Goal: Information Seeking & Learning: Learn about a topic

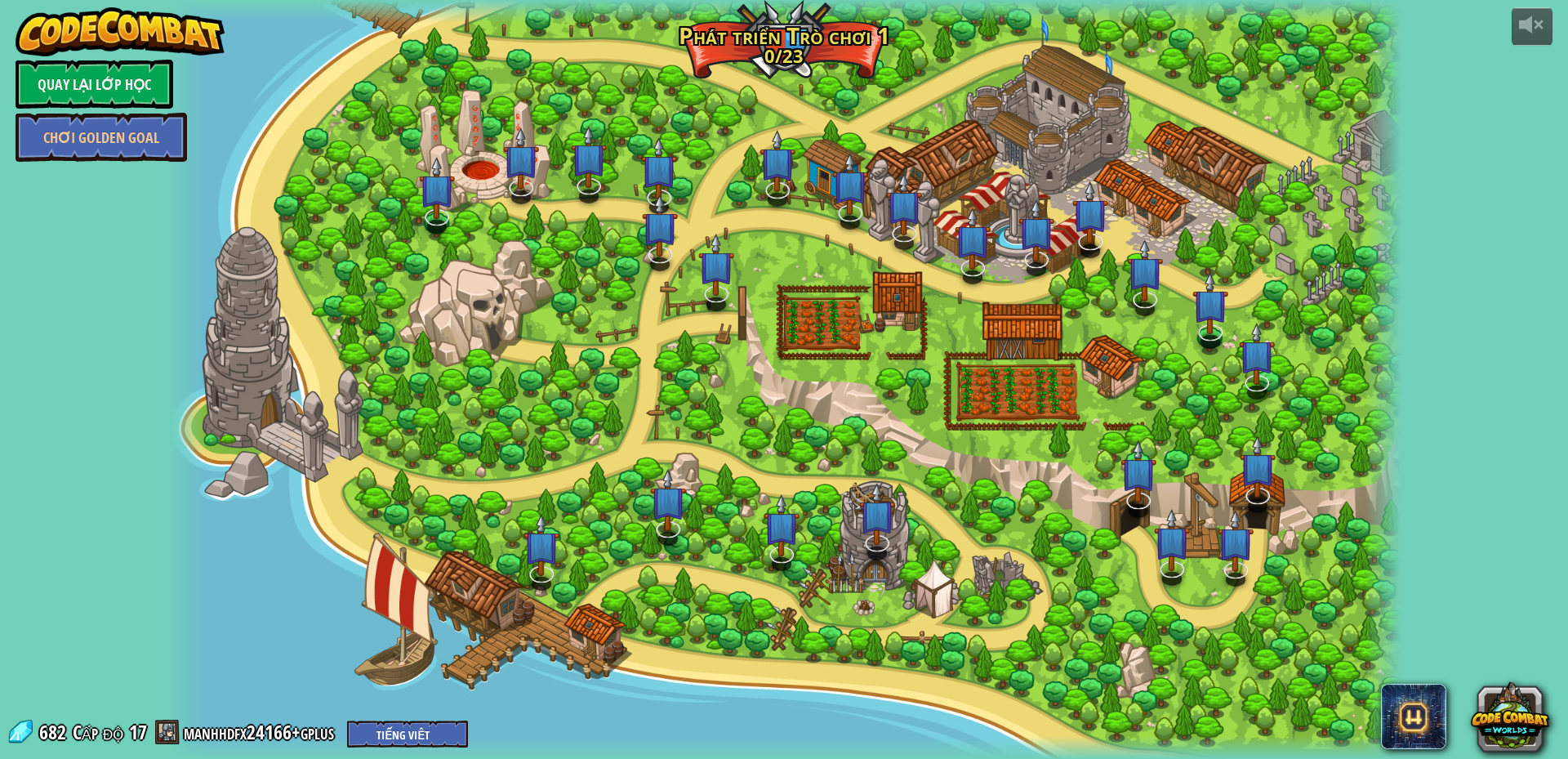
select select "vi"
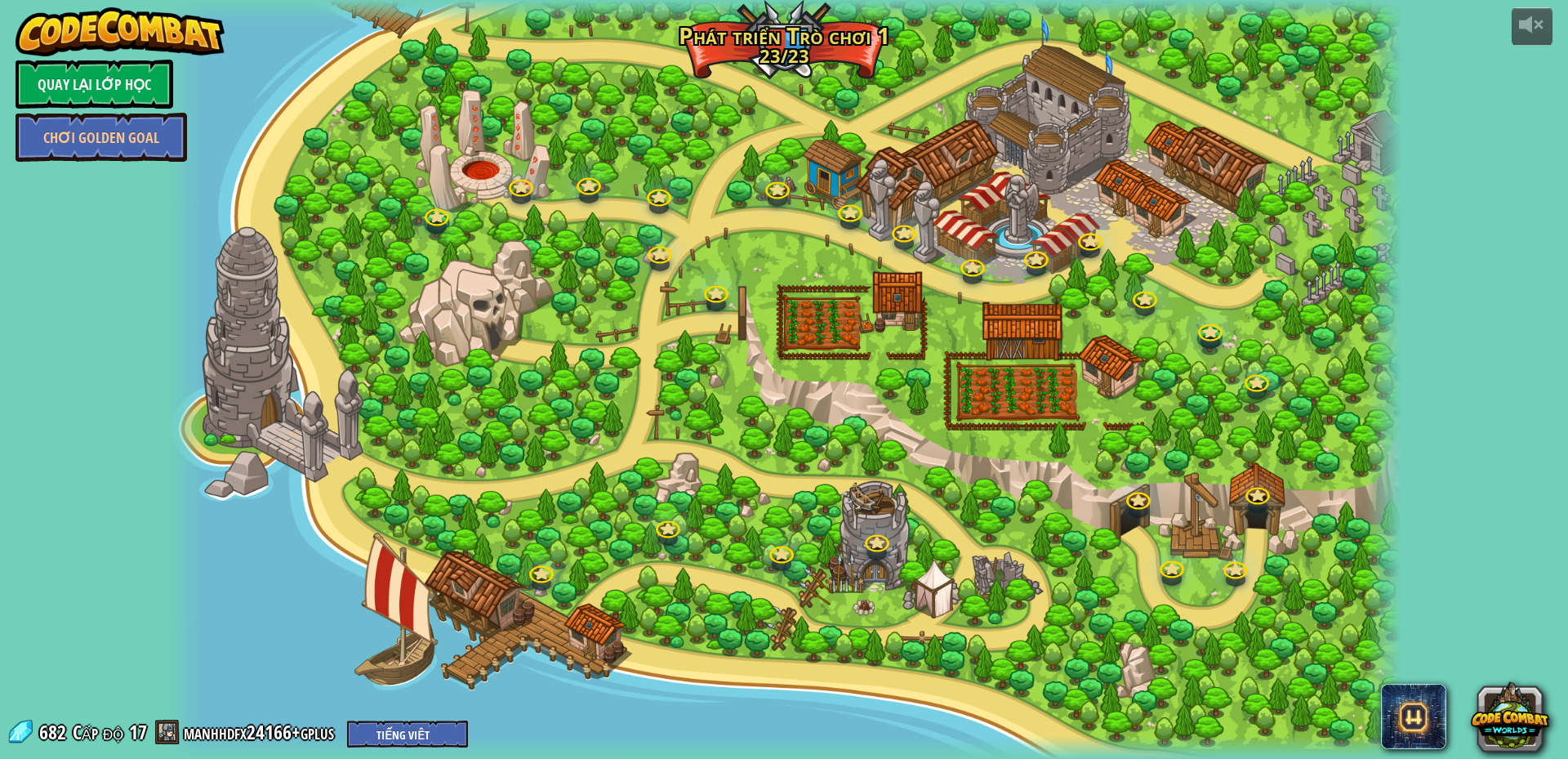
select select "vi"
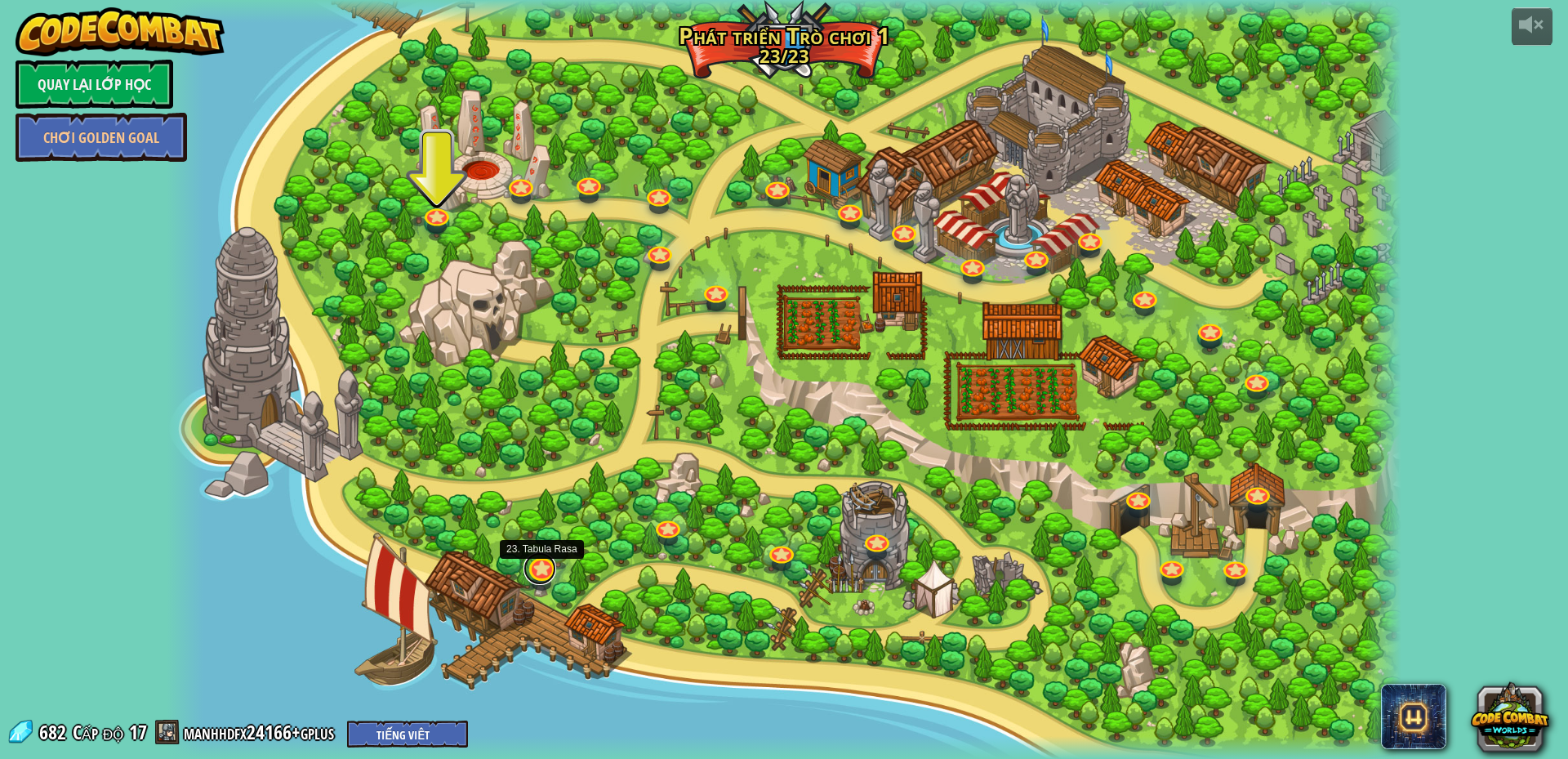
click at [533, 566] on link at bounding box center [540, 568] width 33 height 33
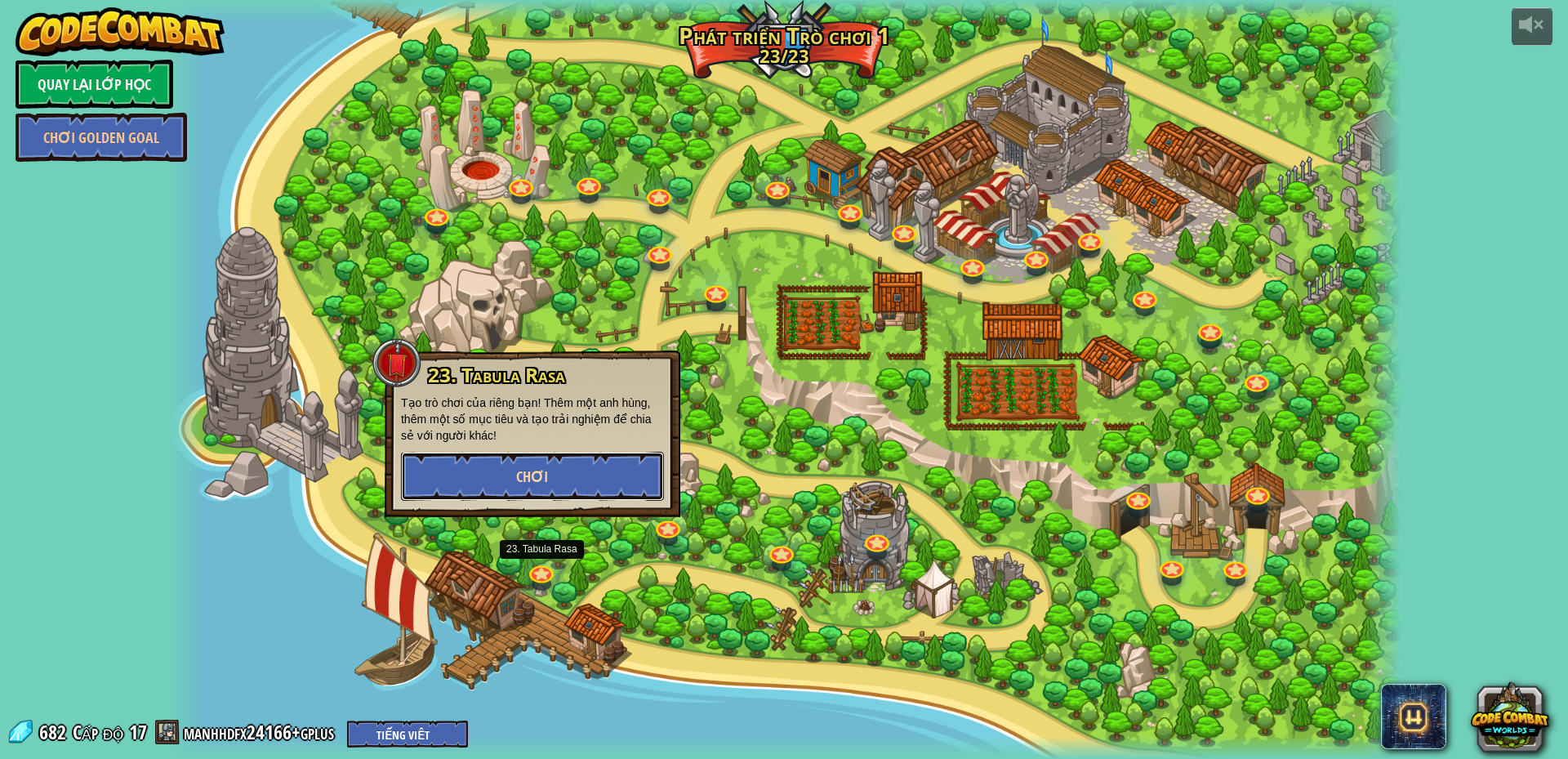
click at [565, 469] on button "Chơi" at bounding box center [532, 476] width 263 height 49
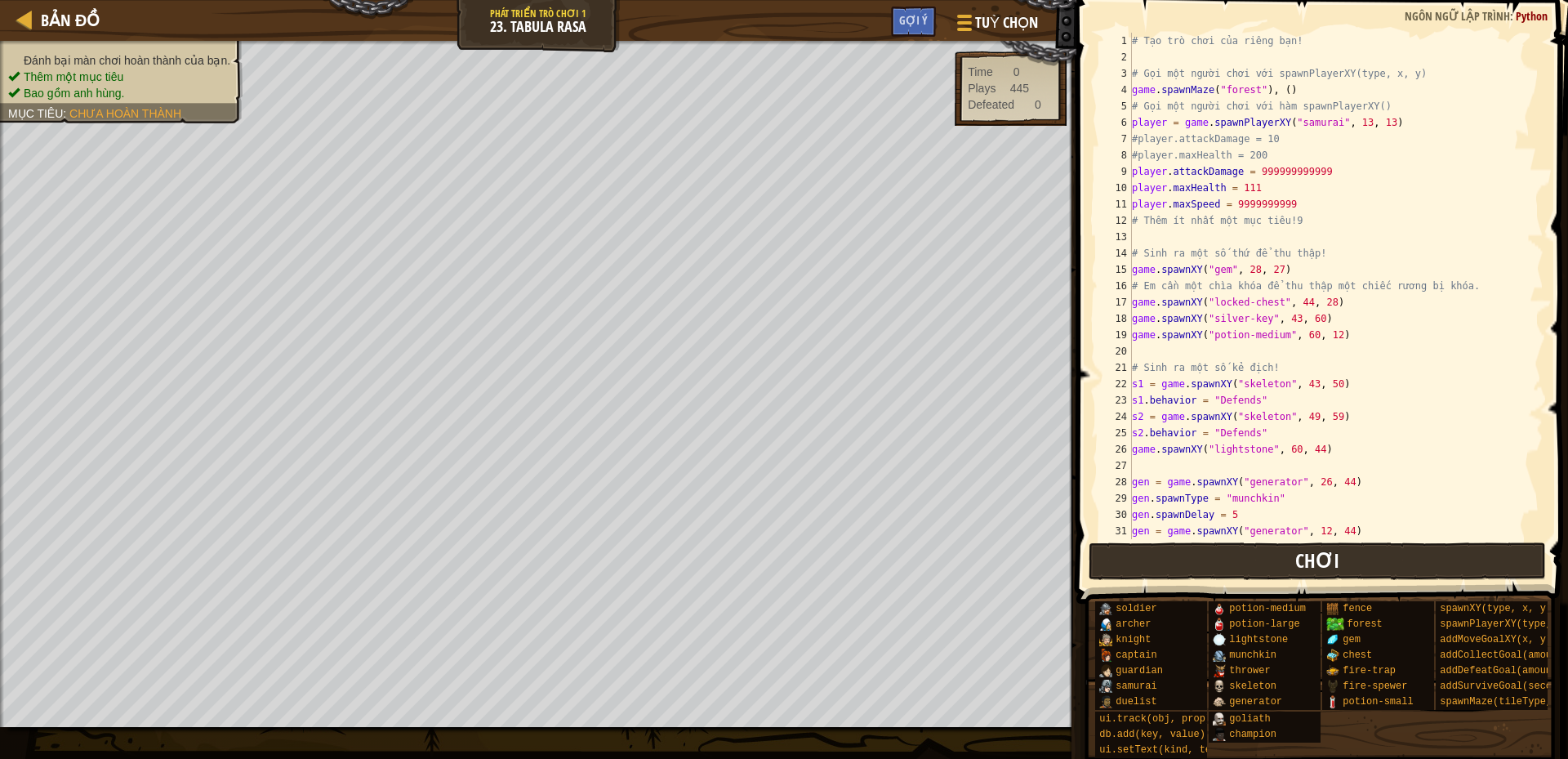
click at [1134, 411] on div "# Tạo trò chơi của riêng bạn! # Gọi một người chơi với spawnPlayerXY(type, x, y…" at bounding box center [1329, 302] width 403 height 539
click at [1140, 569] on button "Chơi" at bounding box center [1317, 561] width 458 height 38
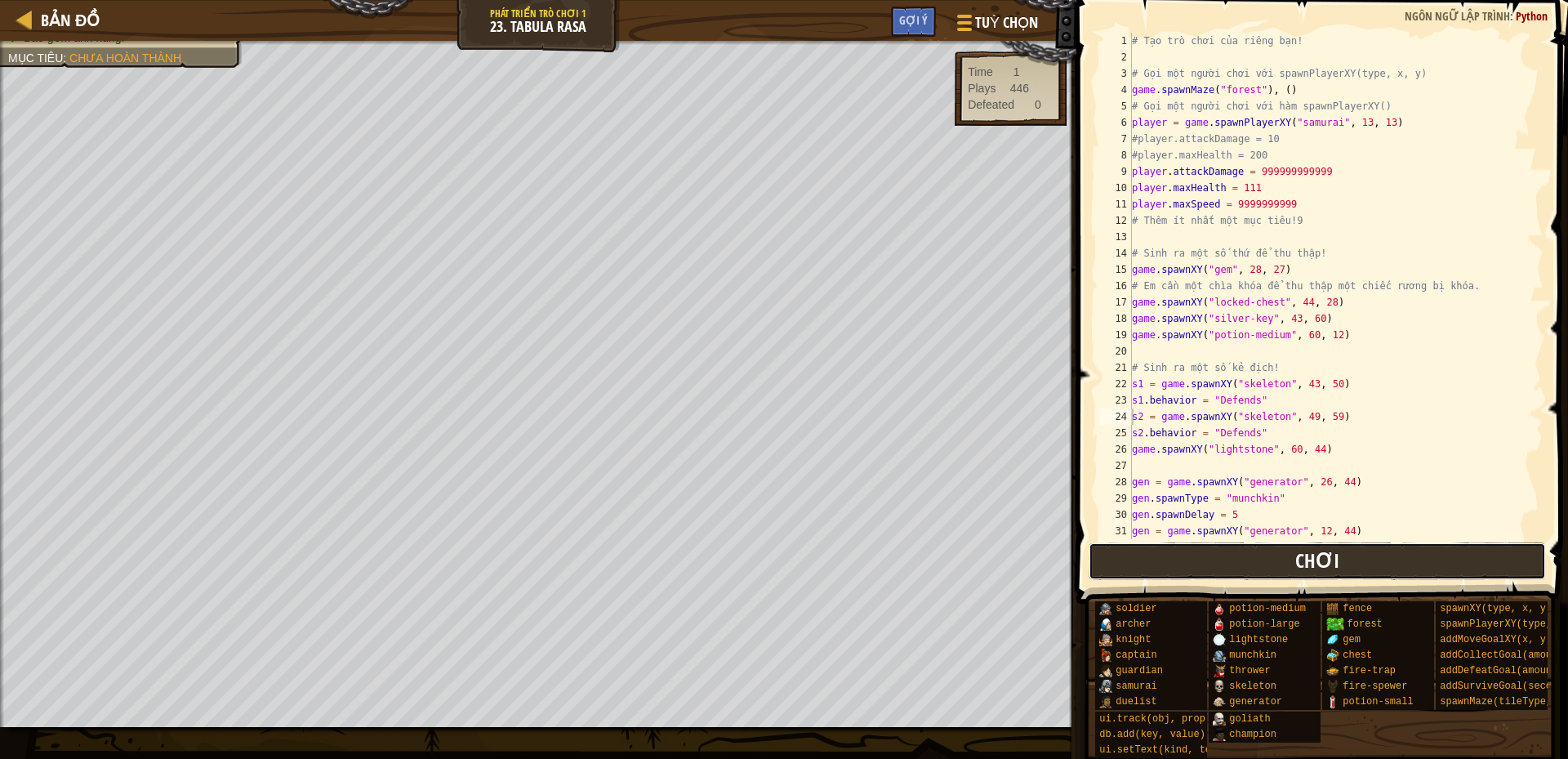
click at [1120, 559] on button "Chơi" at bounding box center [1317, 561] width 458 height 38
click at [1177, 563] on button "Chơi" at bounding box center [1317, 561] width 458 height 38
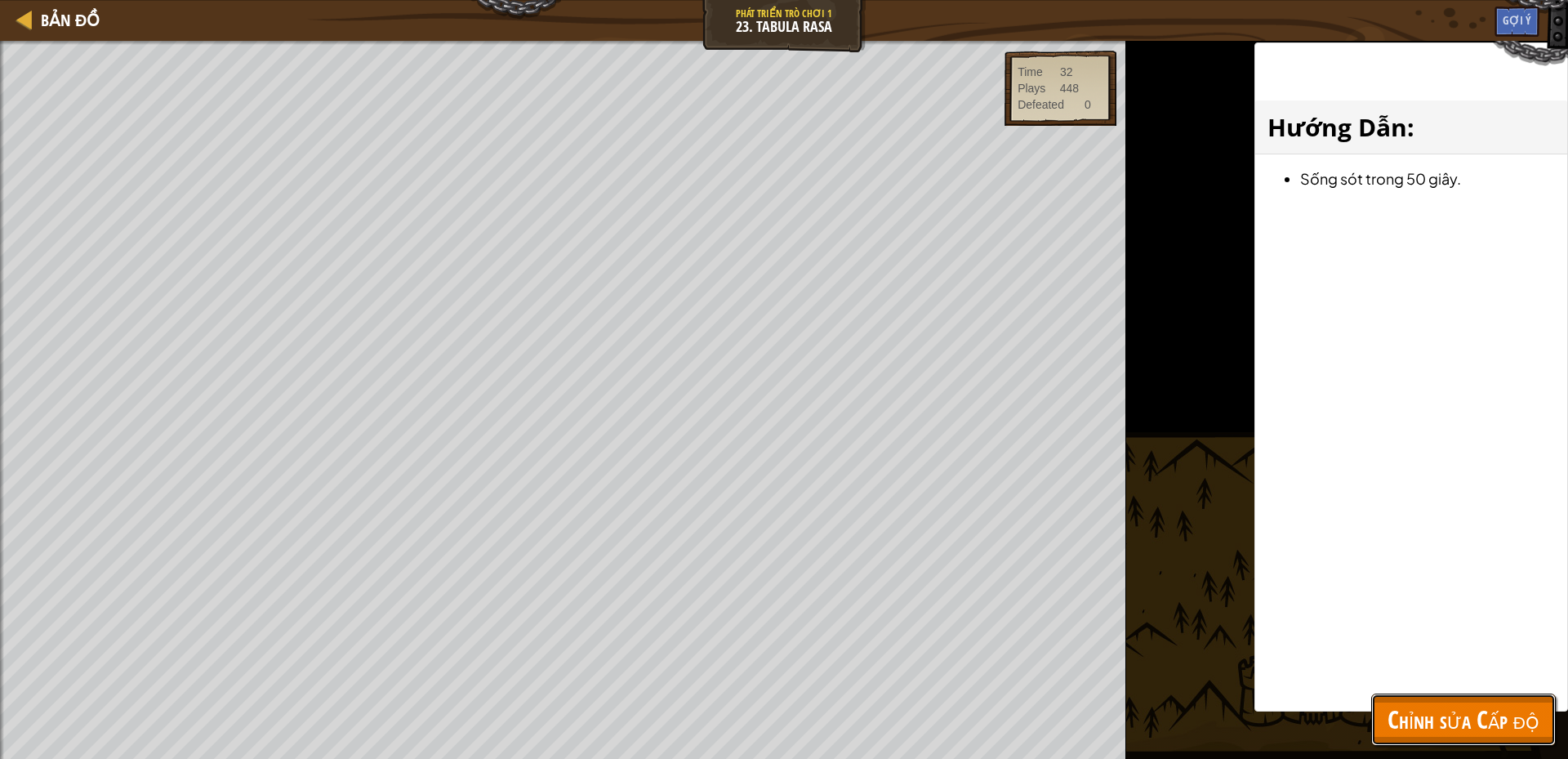
click at [1457, 705] on span "Chỉnh sửa Cấp độ" at bounding box center [1463, 719] width 152 height 33
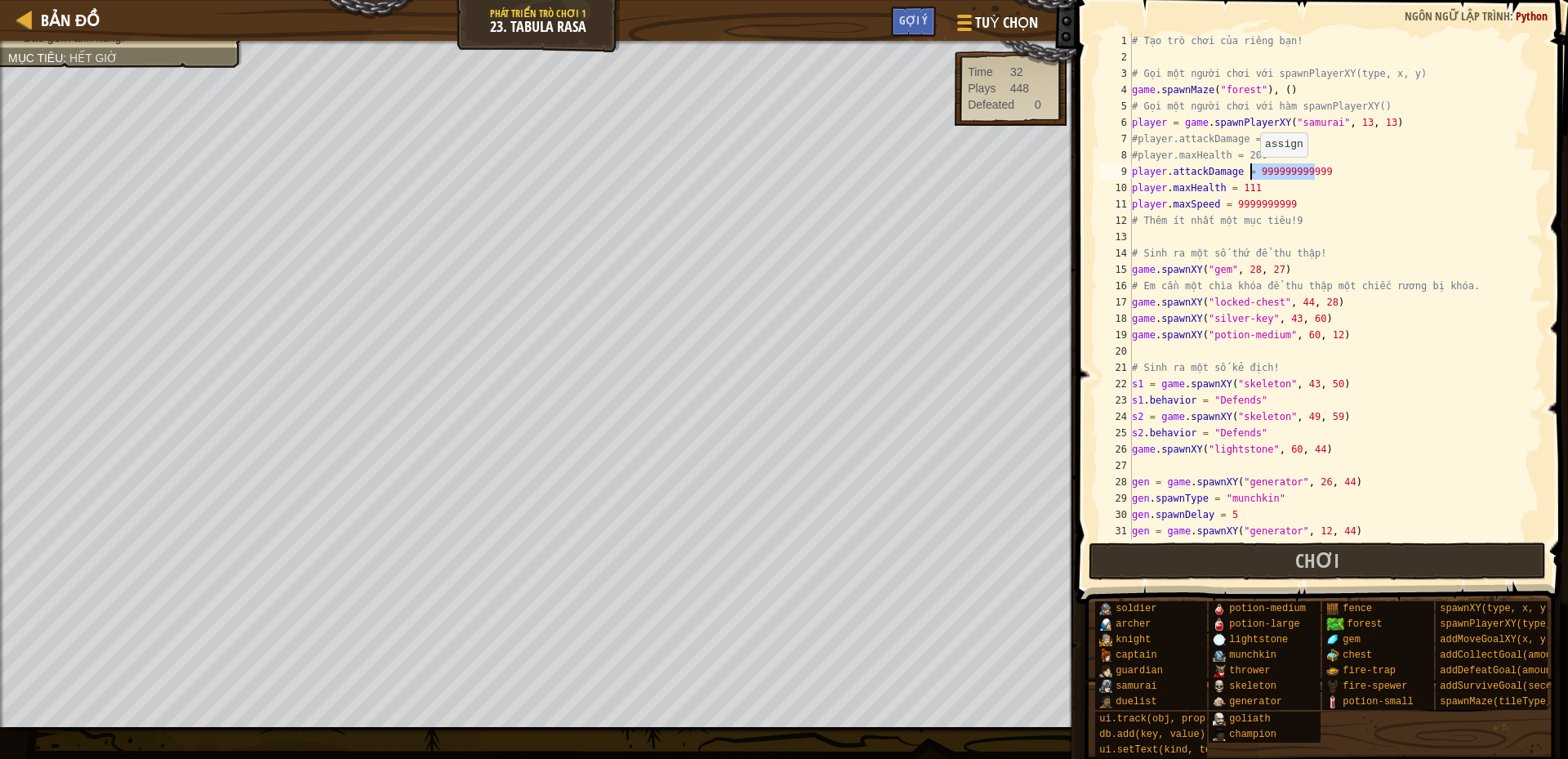
drag, startPoint x: 1322, startPoint y: 170, endPoint x: 1251, endPoint y: 173, distance: 71.1
click at [1251, 173] on div "# Tạo trò chơi của riêng bạn! # Gọi một người chơi với spawnPlayerXY(type, x, y…" at bounding box center [1329, 302] width 403 height 539
click at [1287, 209] on div "# Tạo trò chơi của riêng bạn! # Gọi một người chơi với spawnPlayerXY(type, x, y…" at bounding box center [1329, 302] width 403 height 539
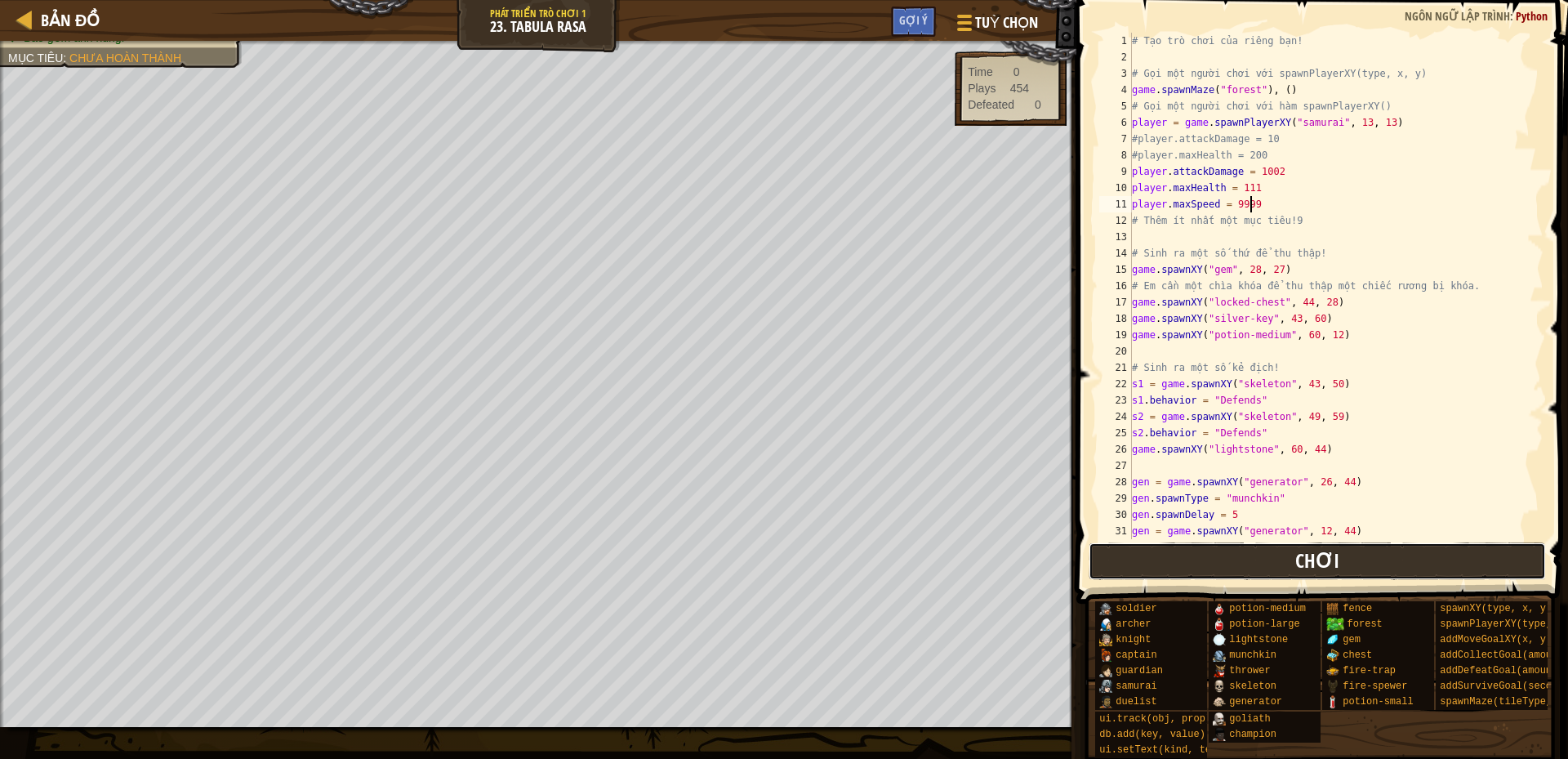
click at [1303, 556] on span "Chơi" at bounding box center [1317, 560] width 44 height 26
click at [1188, 573] on button "Chơi" at bounding box center [1317, 561] width 458 height 38
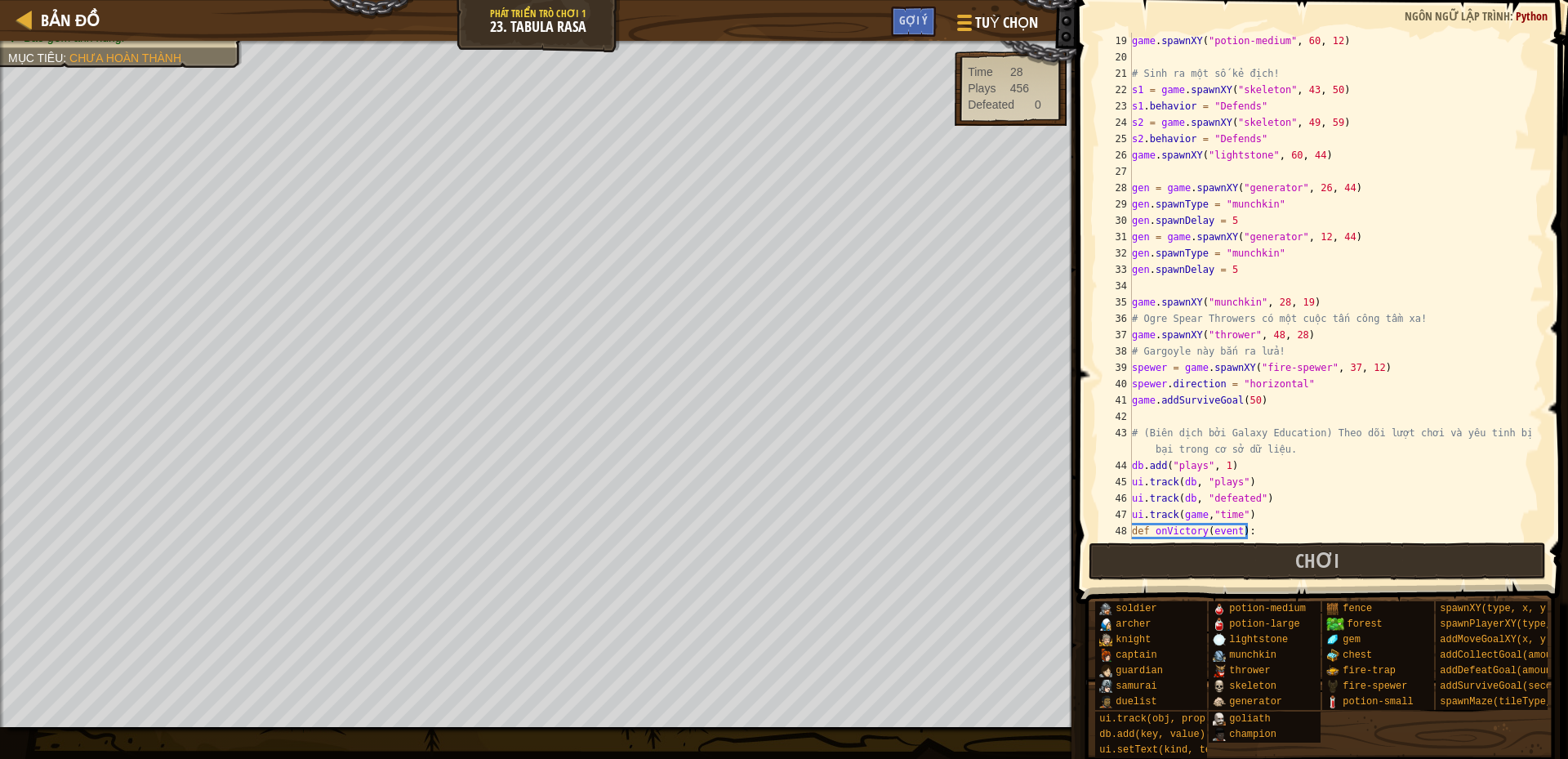
scroll to position [294, 0]
click at [1250, 402] on div "game . spawnXY ( "potion-medium" , 60 , 12 ) # Sinh ra một số kẻ địch! s1 = gam…" at bounding box center [1329, 302] width 403 height 539
type textarea "game.addSurviveGoal(50)"
click at [1140, 418] on div "game . spawnXY ( "potion-medium" , 60 , 12 ) # Sinh ra một số kẻ địch! s1 = gam…" at bounding box center [1329, 302] width 403 height 539
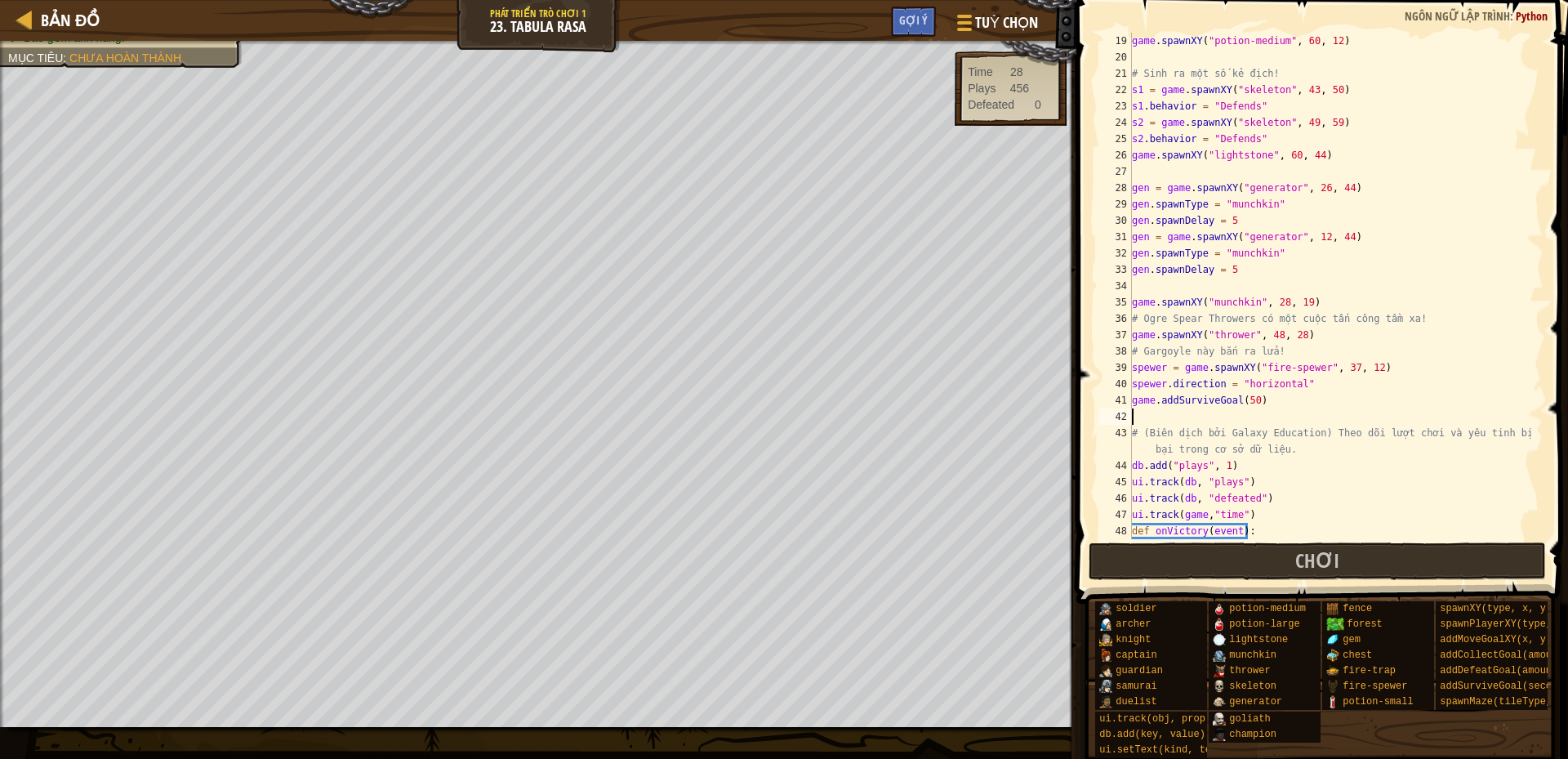
type textarea "g"
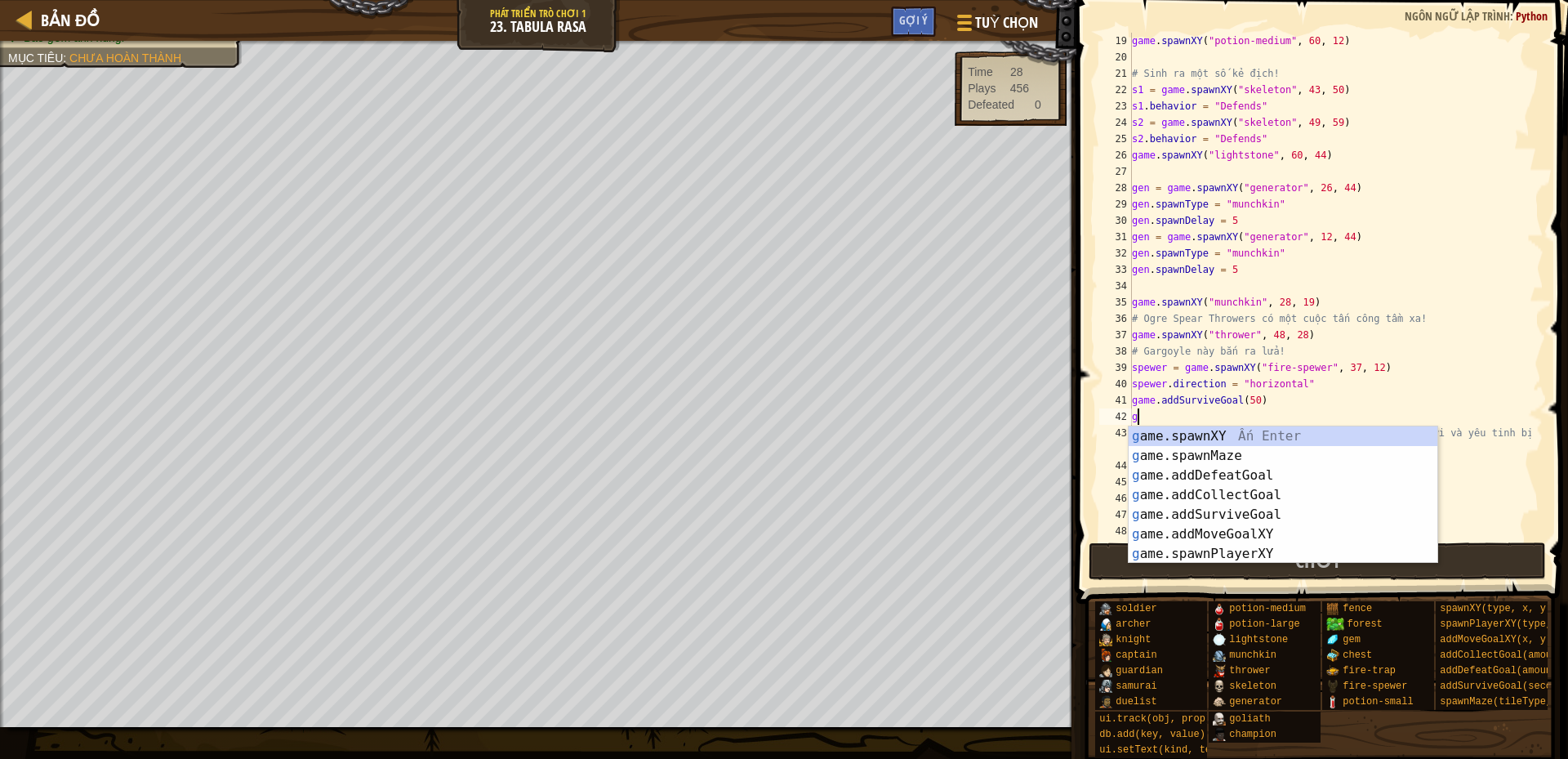
click at [1158, 413] on div "game . spawnXY ( "potion-medium" , 60 , 12 ) # Sinh ra một số kẻ địch! s1 = gam…" at bounding box center [1329, 302] width 403 height 539
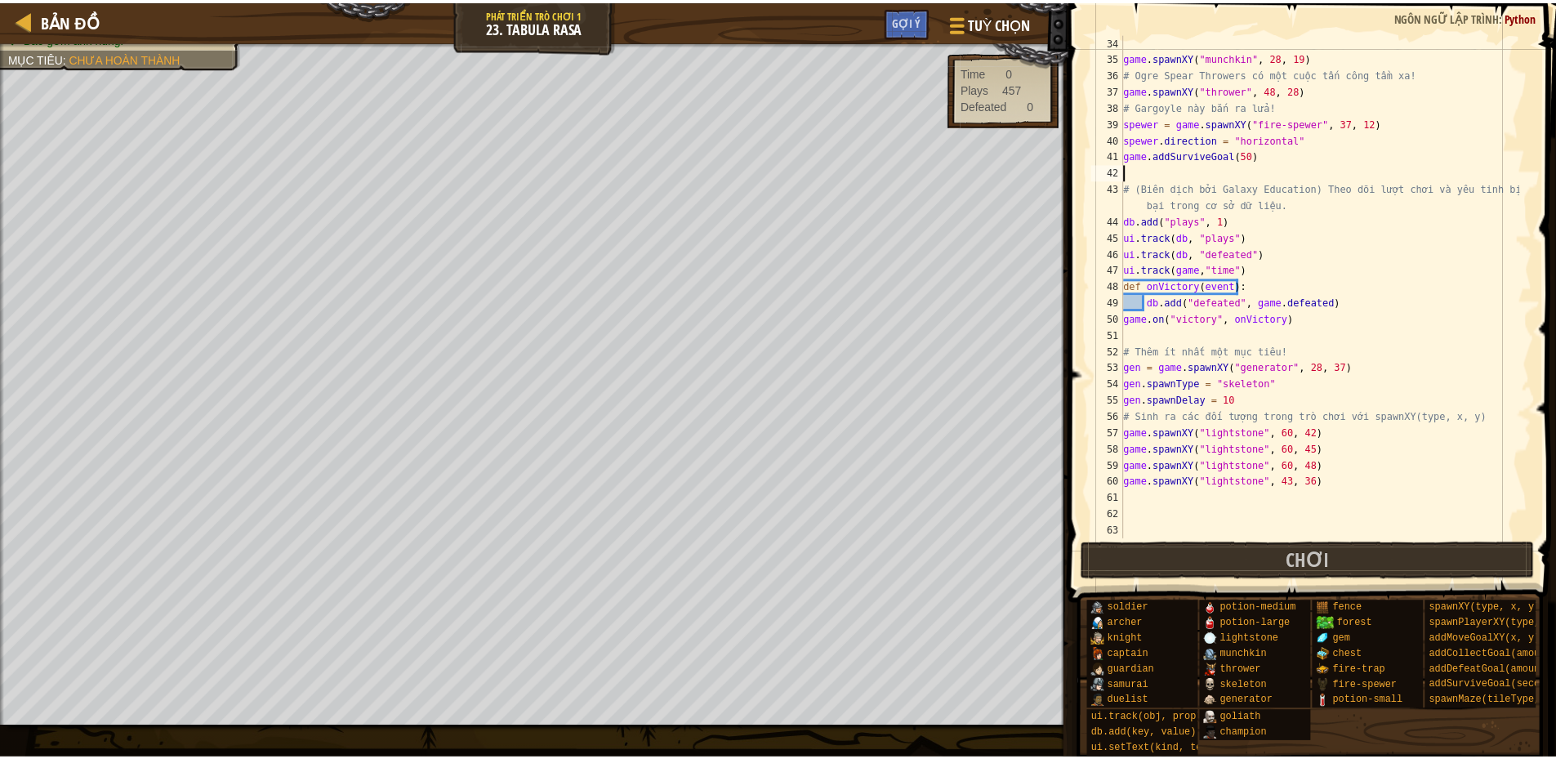
scroll to position [588, 0]
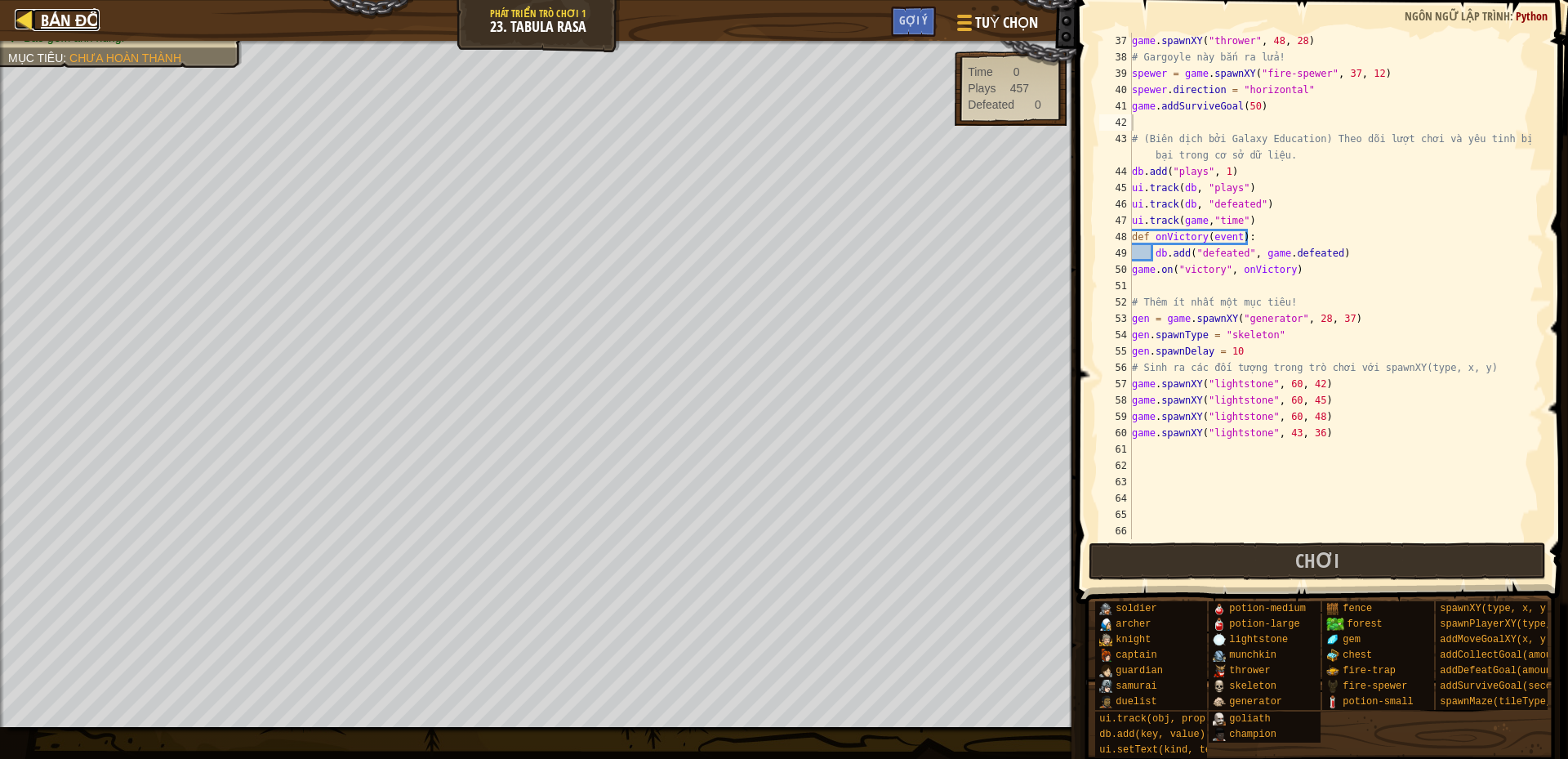
click at [59, 17] on span "Bản đồ" at bounding box center [70, 20] width 59 height 22
select select "vi"
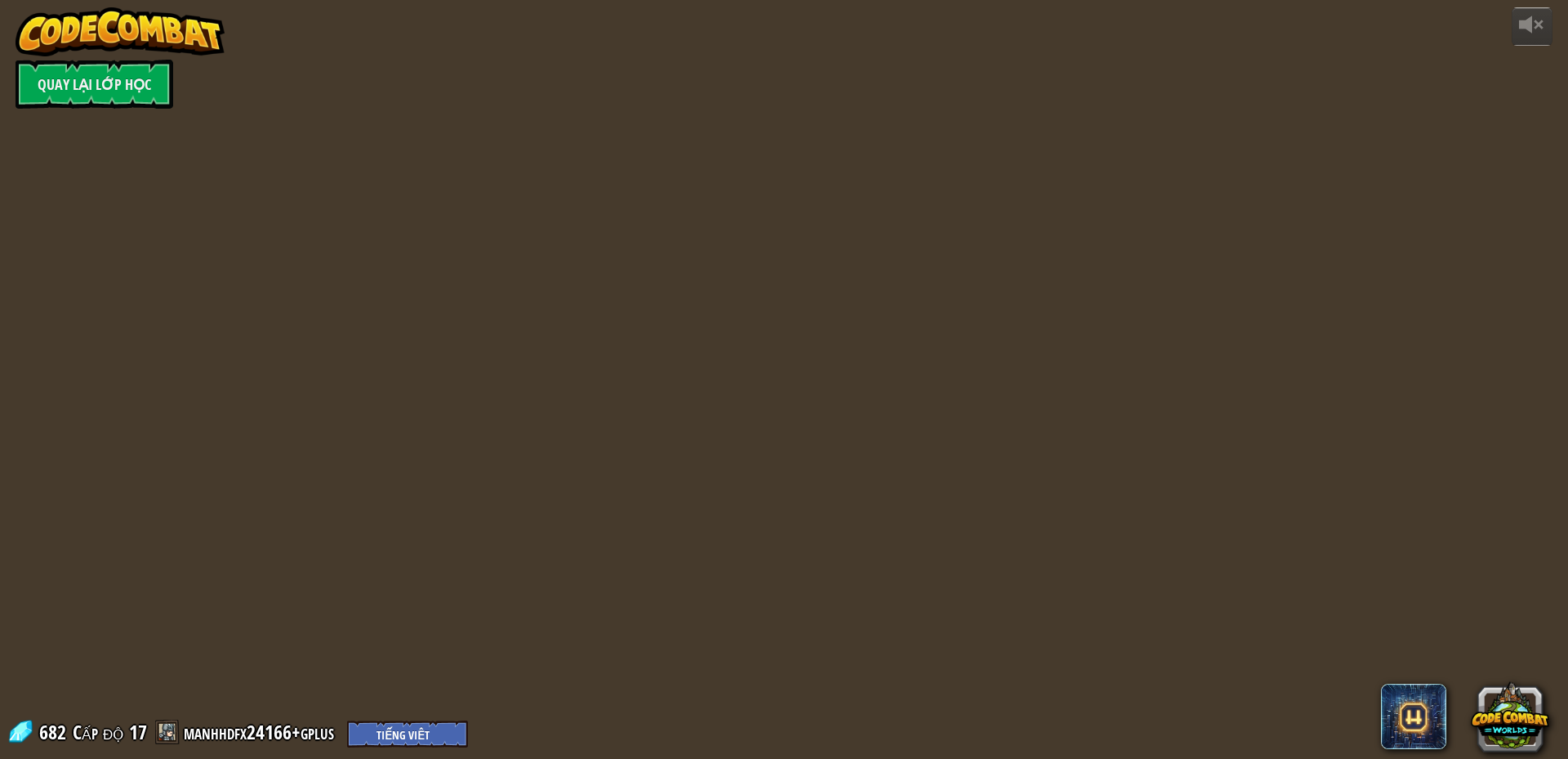
select select "vi"
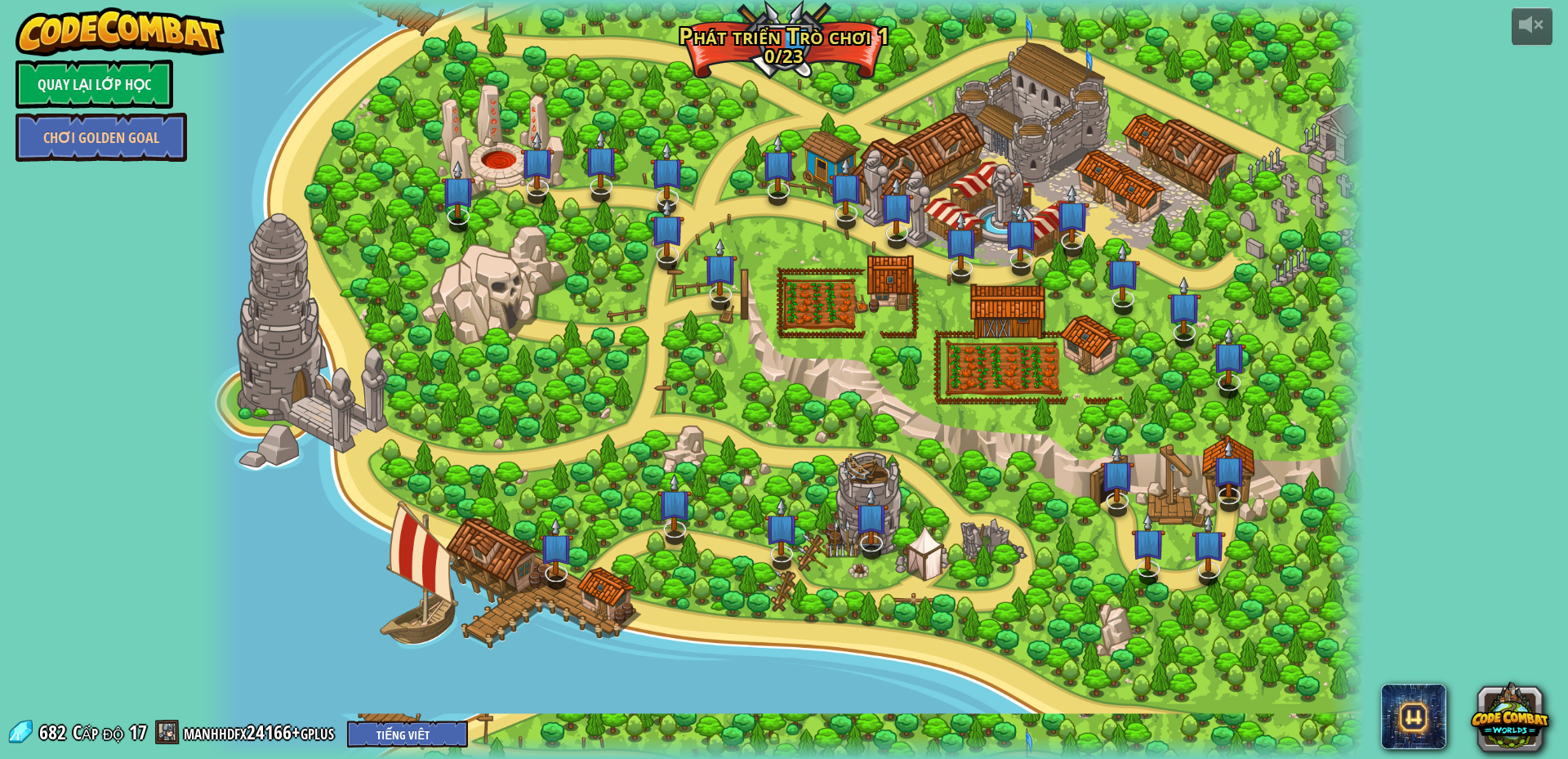
select select "vi"
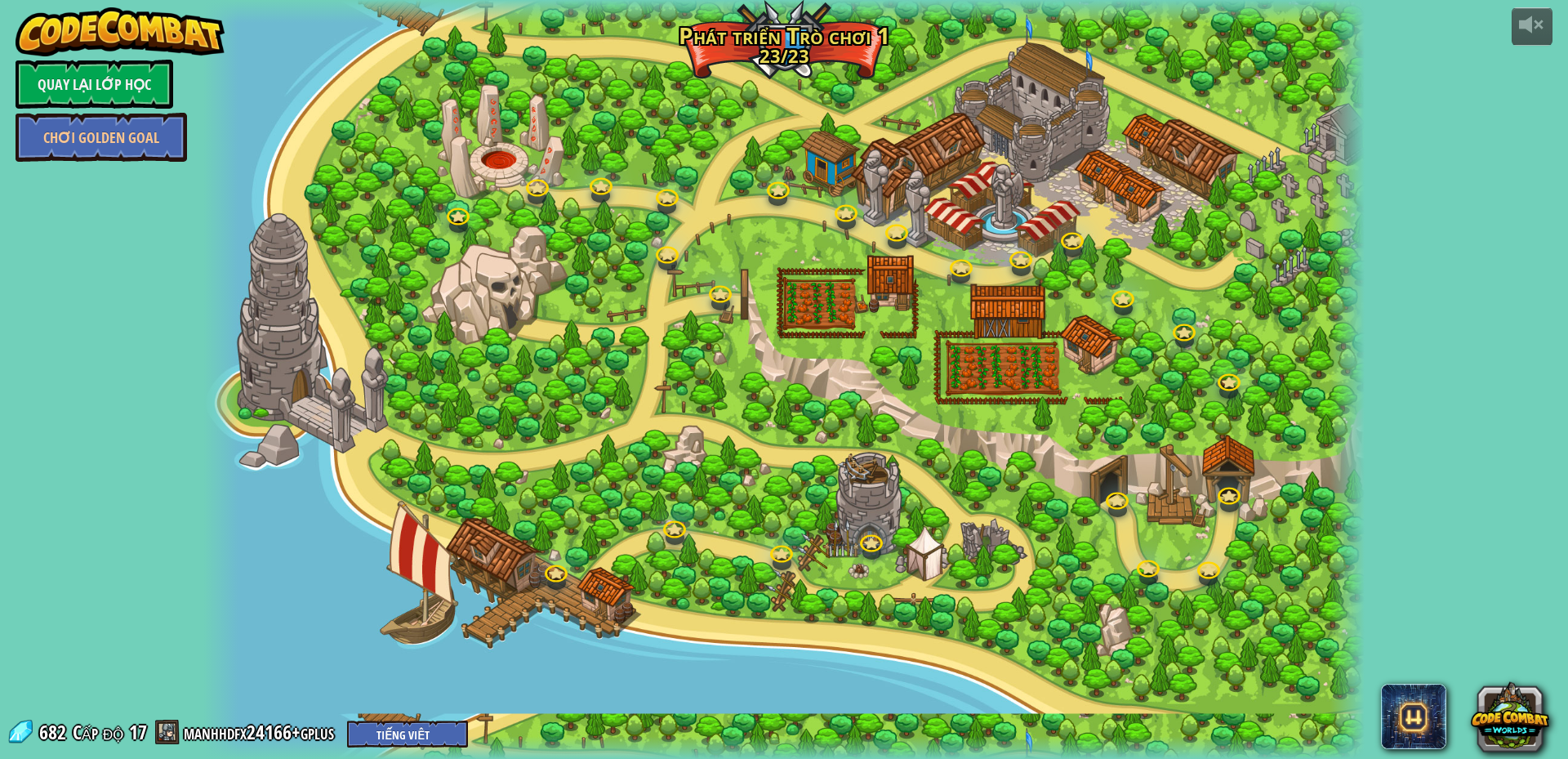
select select "vi"
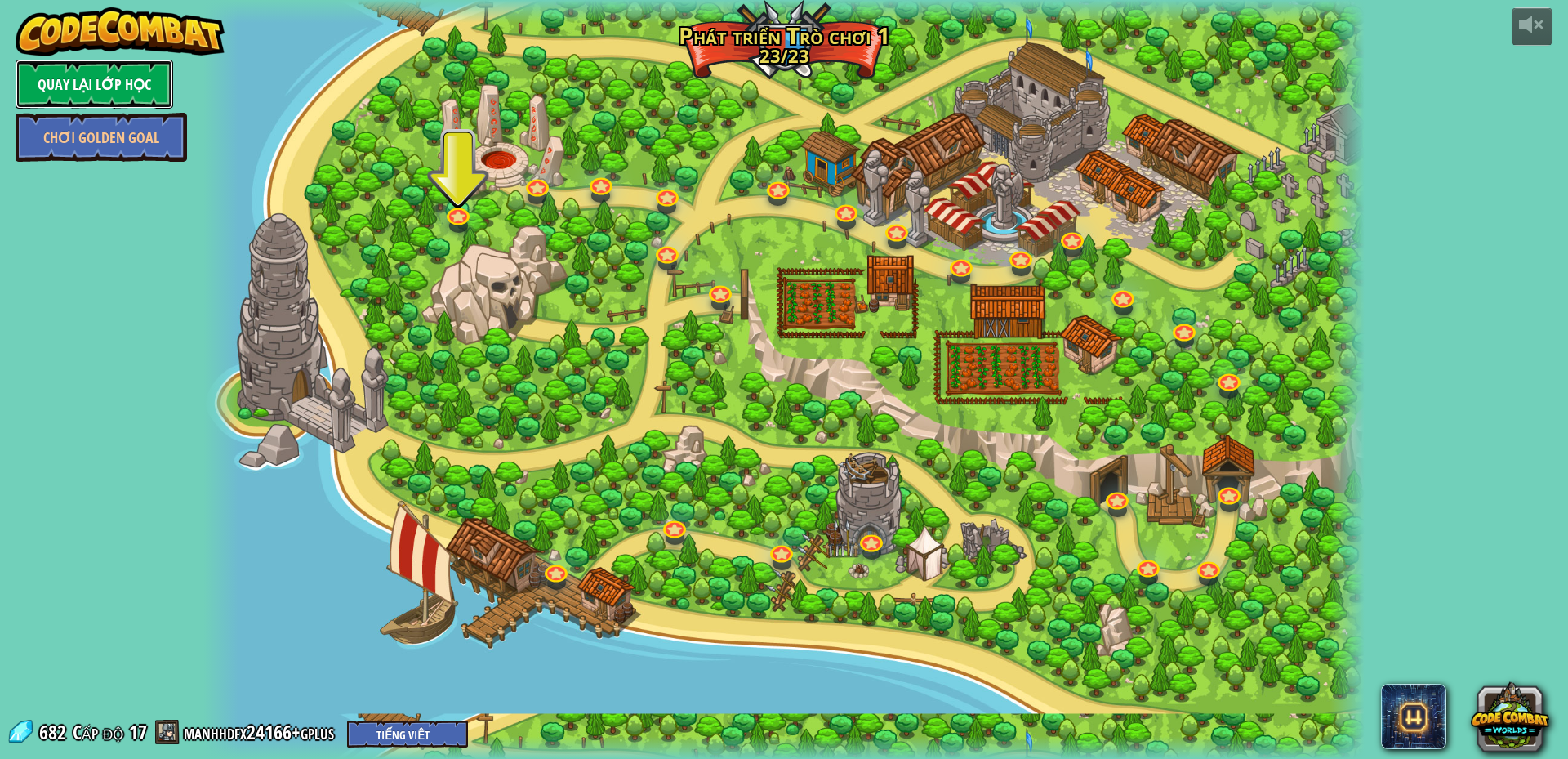
click at [85, 89] on link "Quay lại Lớp Học" at bounding box center [95, 84] width 158 height 49
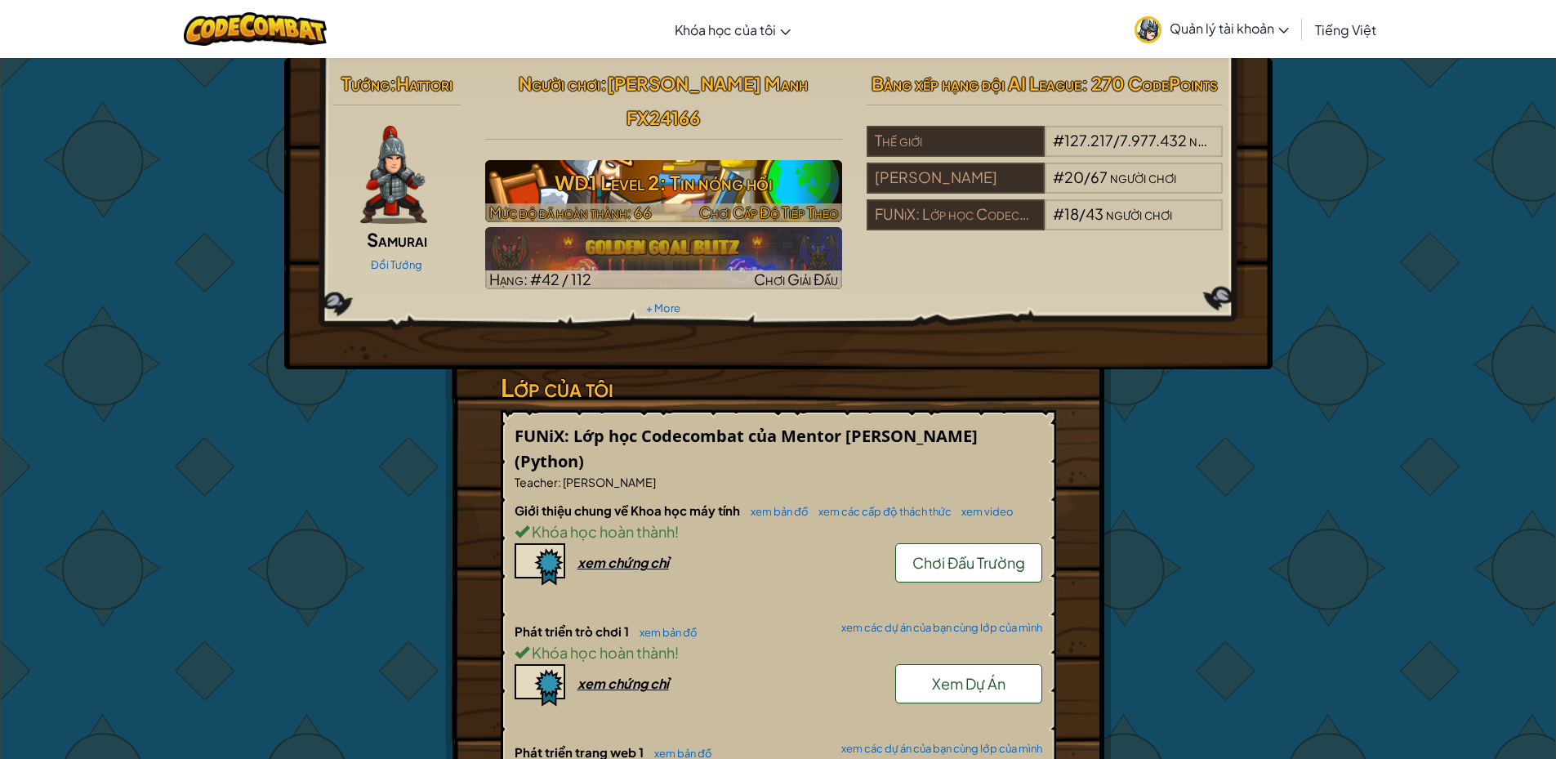
click at [771, 164] on h3 "WD1 Level 2: Tin nóng hổi" at bounding box center [663, 182] width 357 height 37
select select "vi"
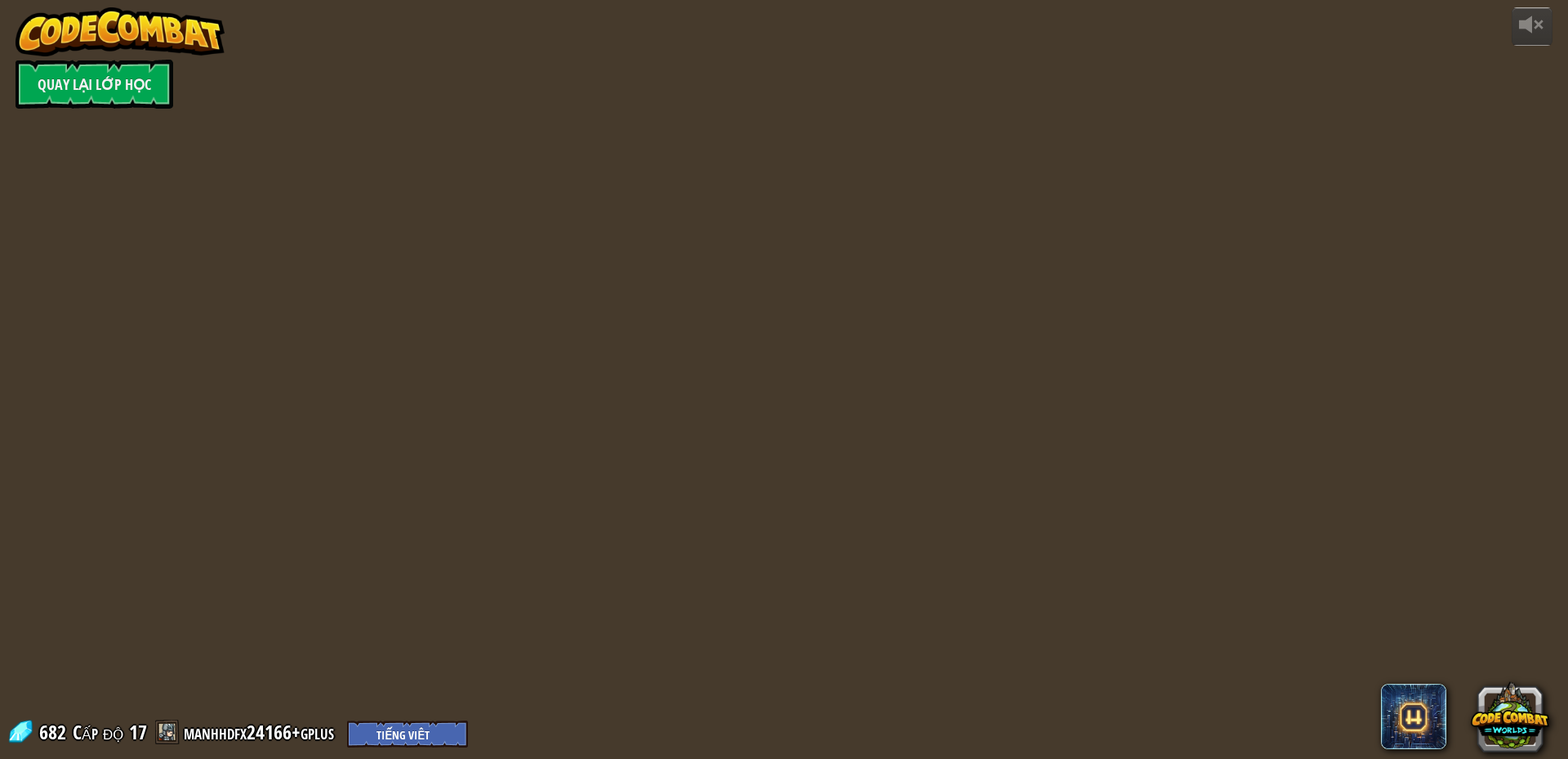
select select "vi"
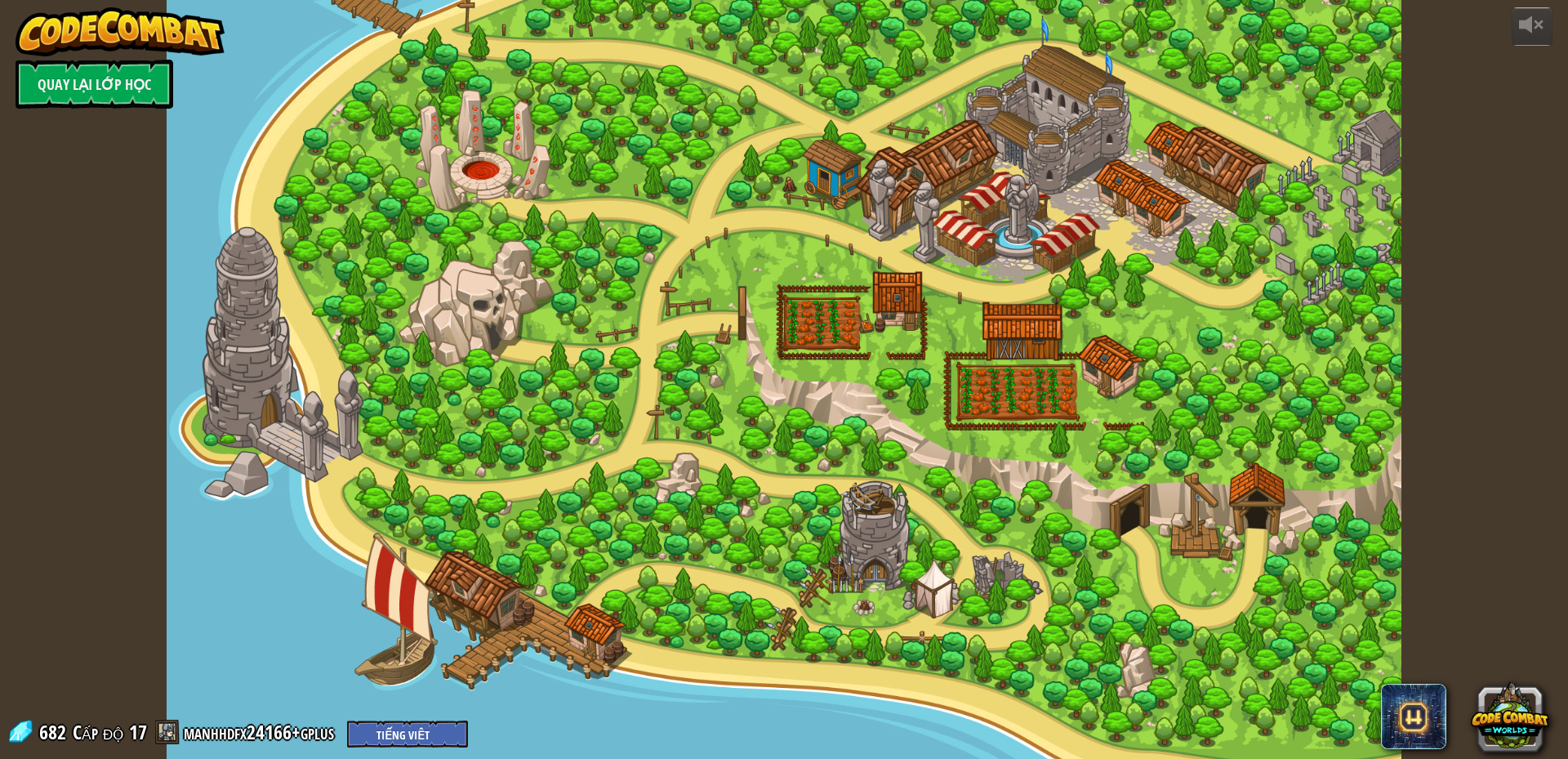
select select "vi"
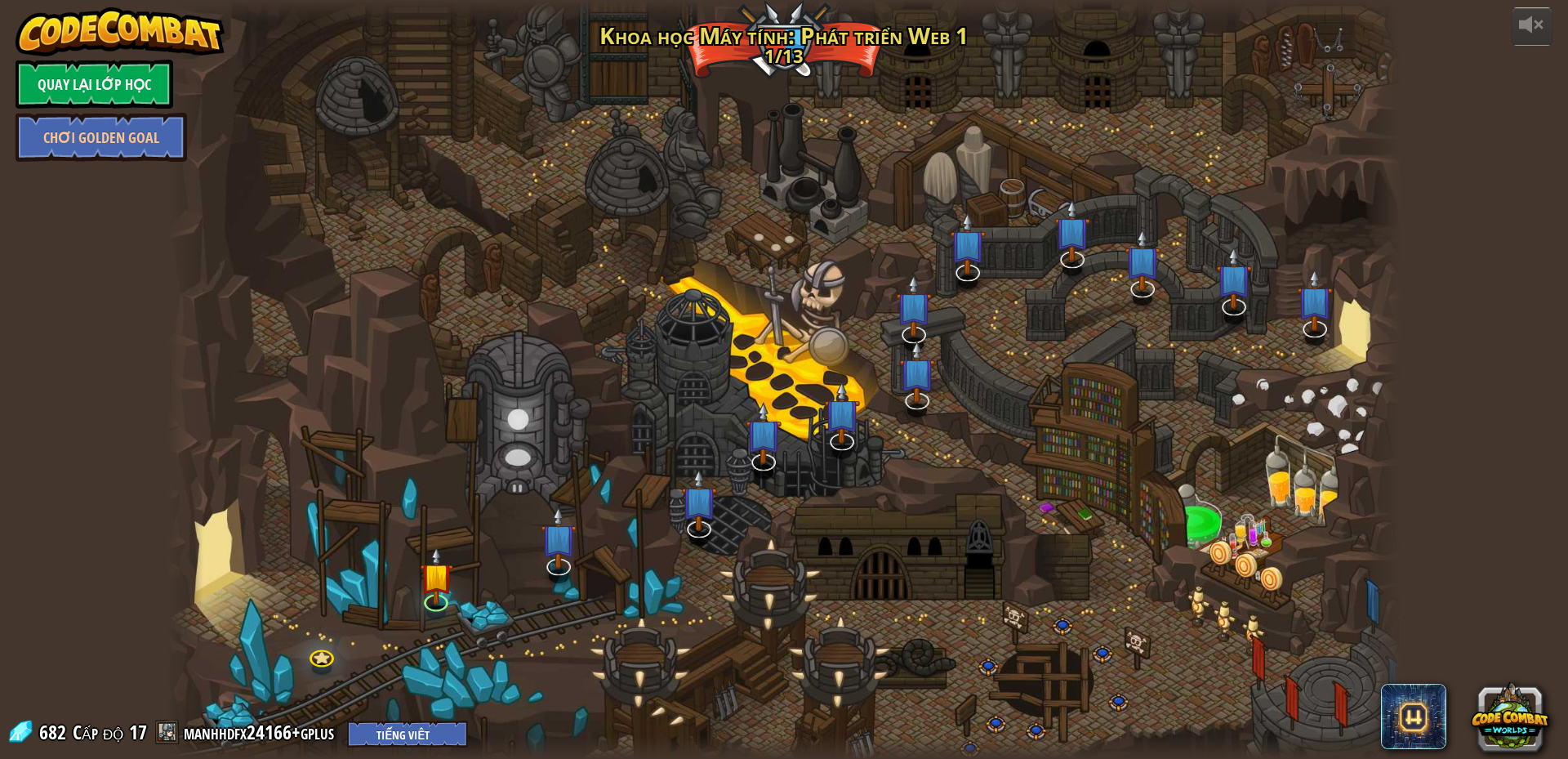
select select "vi"
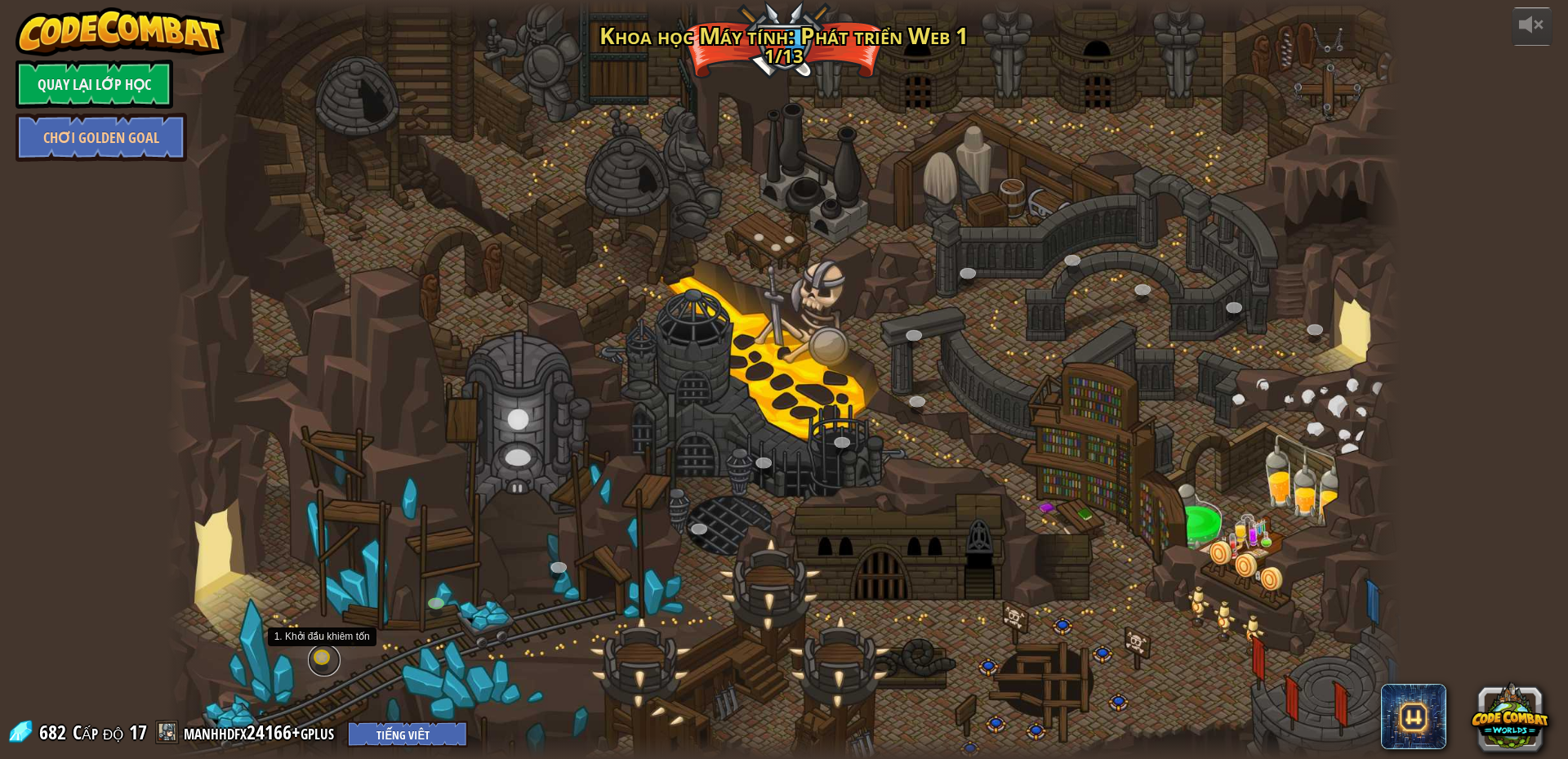
click at [319, 663] on link at bounding box center [324, 660] width 33 height 33
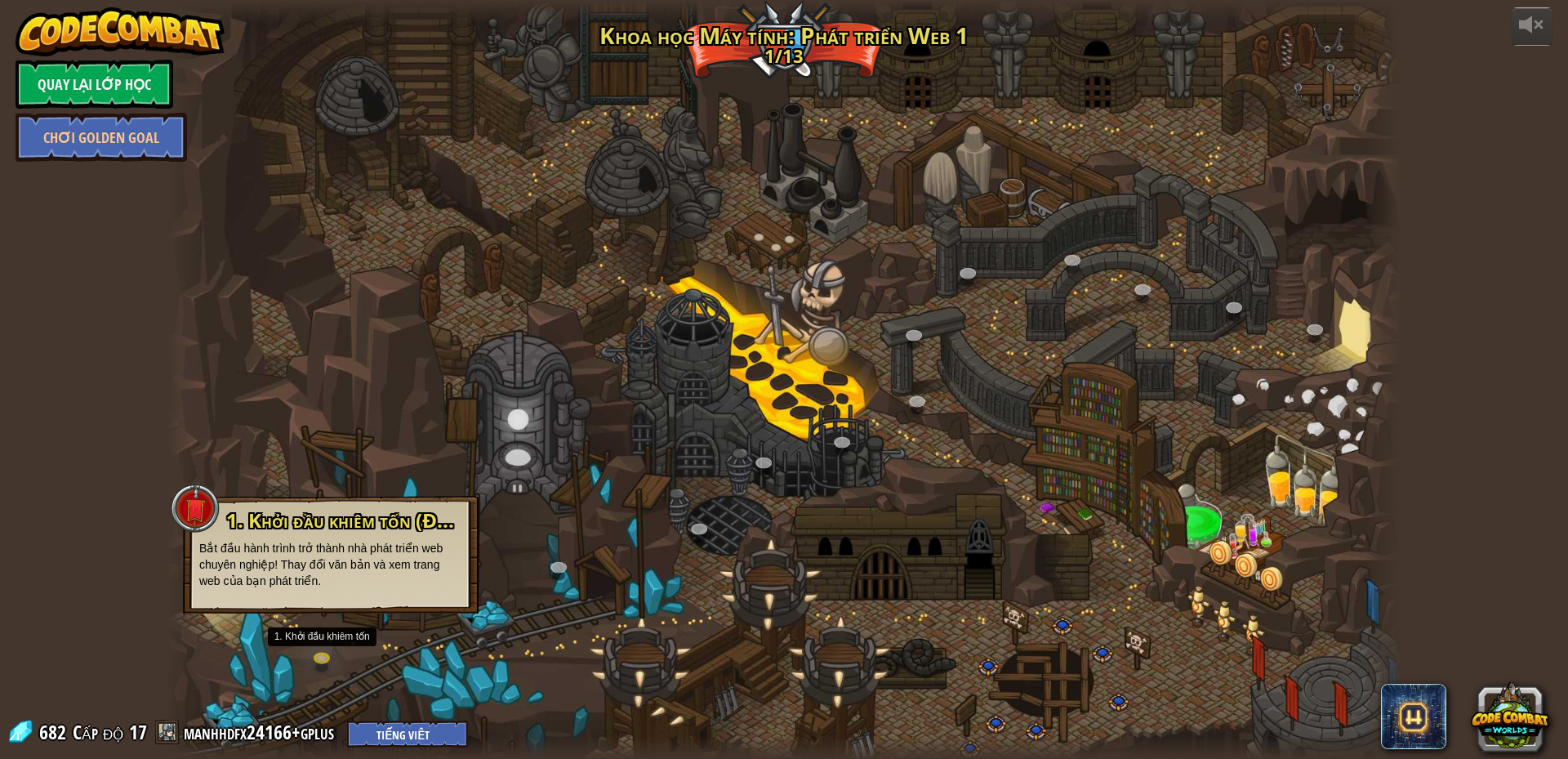
click at [363, 471] on div at bounding box center [784, 379] width 1234 height 759
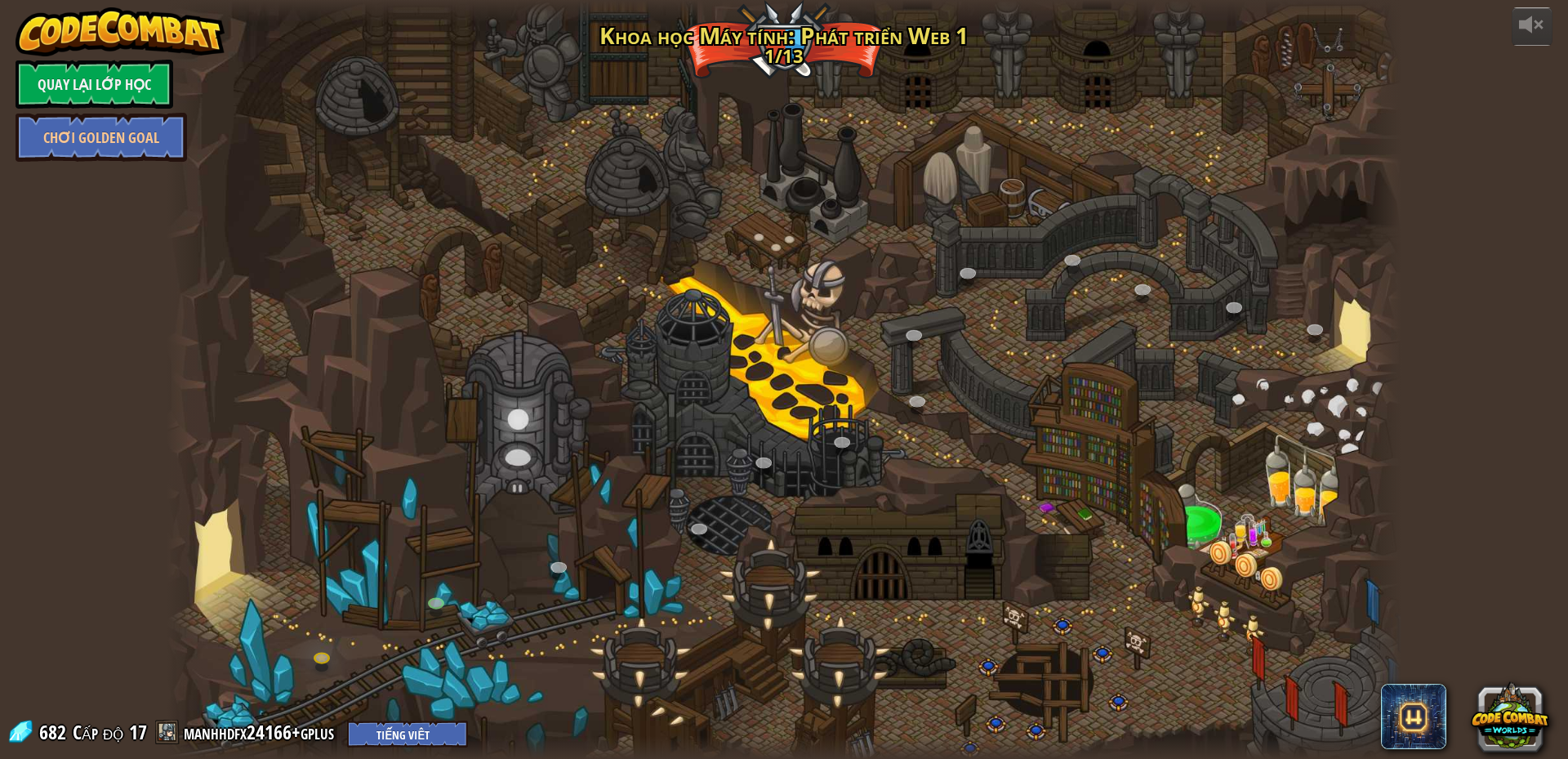
click at [309, 651] on div at bounding box center [784, 379] width 1234 height 759
click at [315, 662] on link at bounding box center [324, 660] width 33 height 33
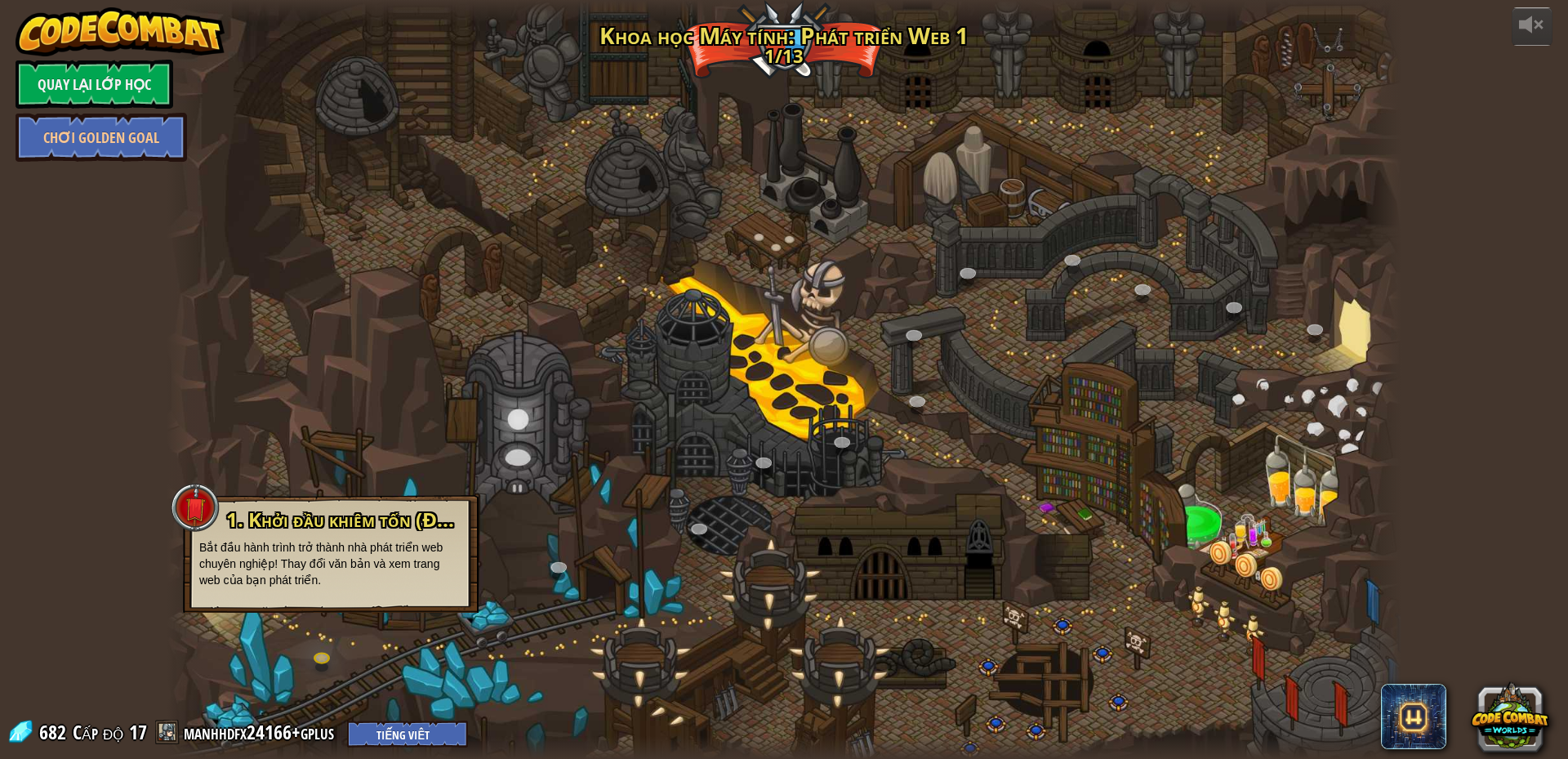
click at [326, 645] on div at bounding box center [784, 379] width 1234 height 759
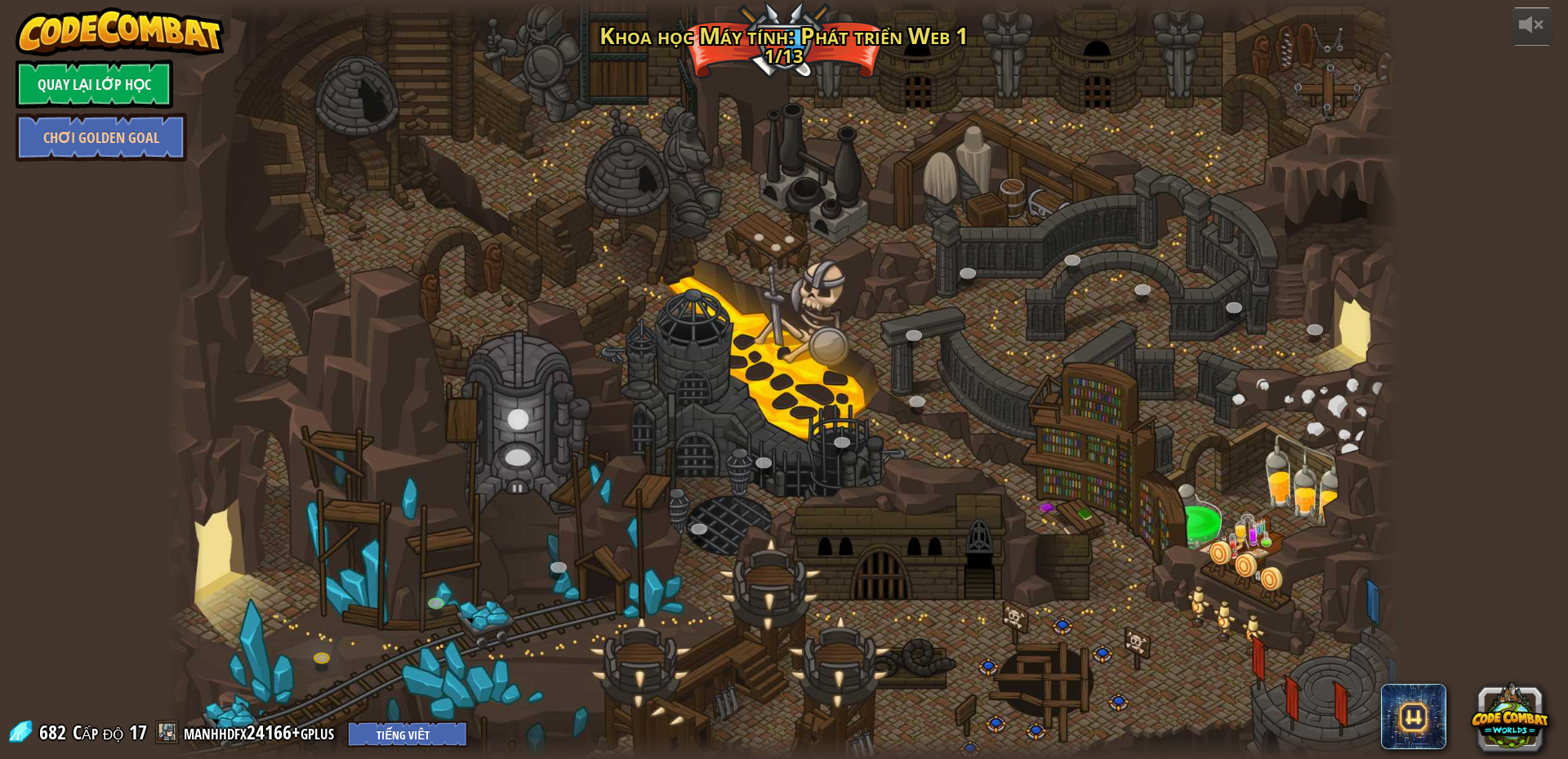
click at [822, 259] on div at bounding box center [784, 379] width 1234 height 759
click at [324, 656] on link at bounding box center [324, 660] width 33 height 33
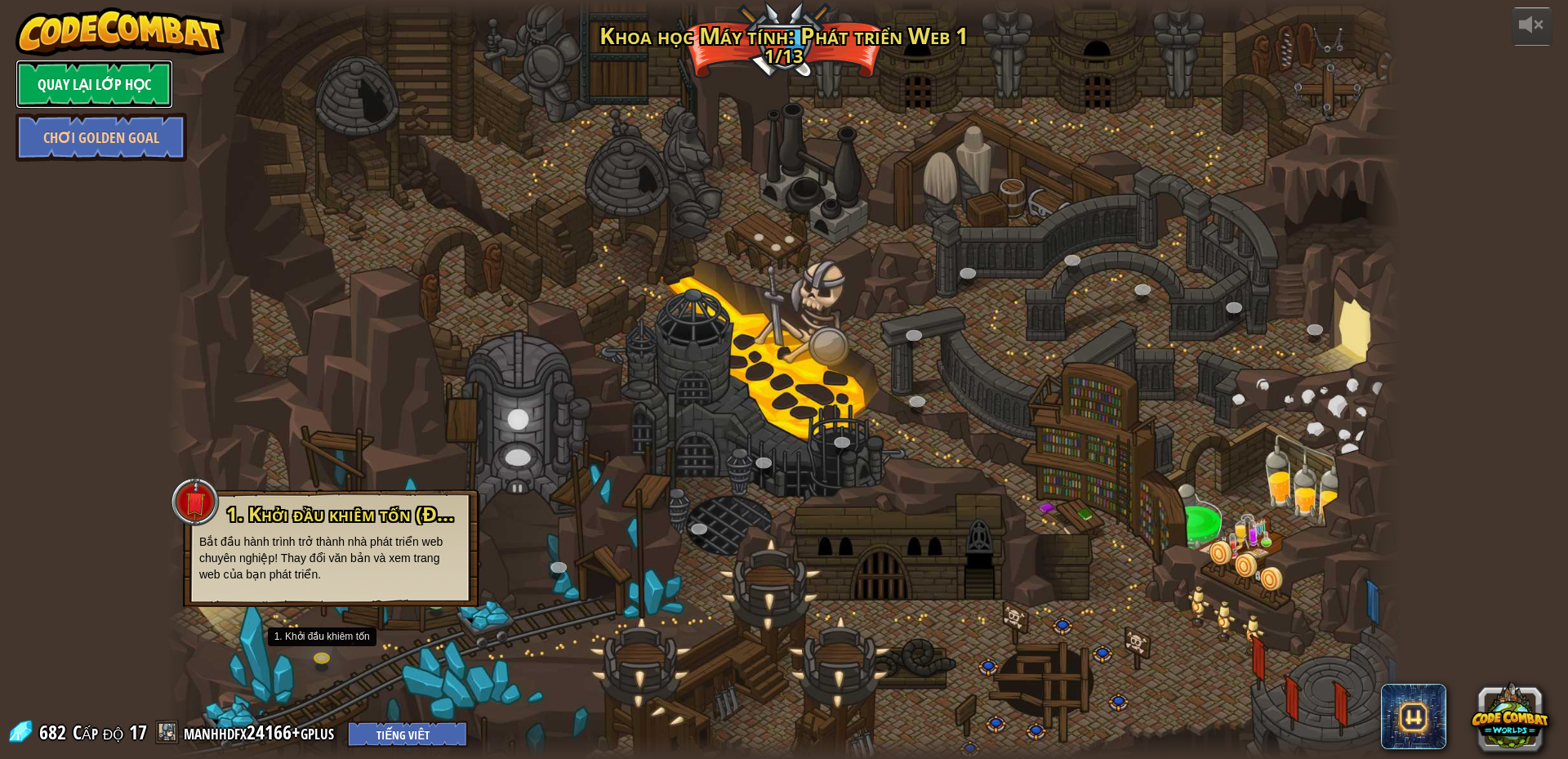
click at [144, 78] on link "Quay lại Lớp Học" at bounding box center [95, 84] width 158 height 49
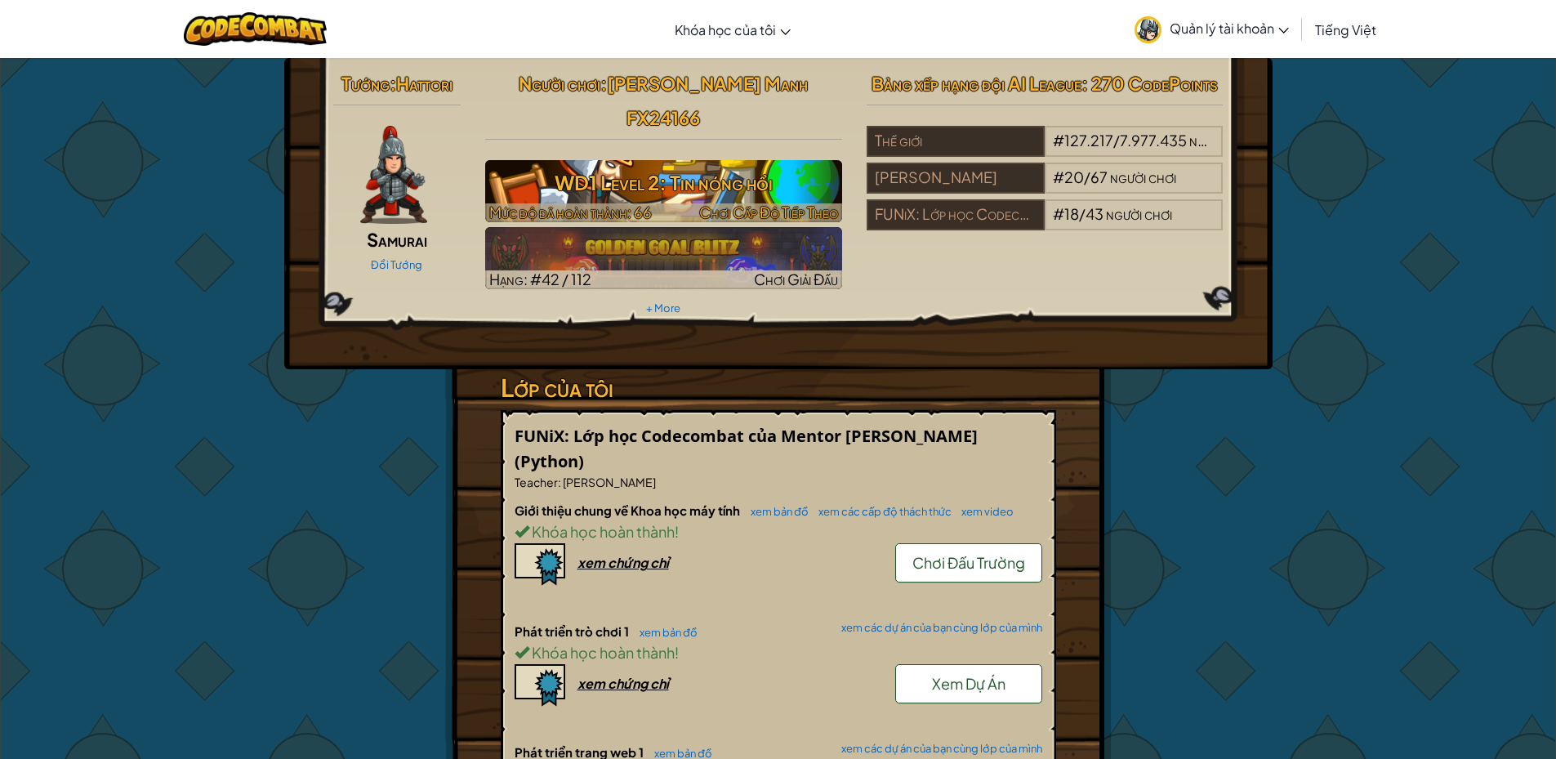
click at [712, 164] on h3 "WD1 Level 2: Tin nóng hổi" at bounding box center [663, 182] width 357 height 37
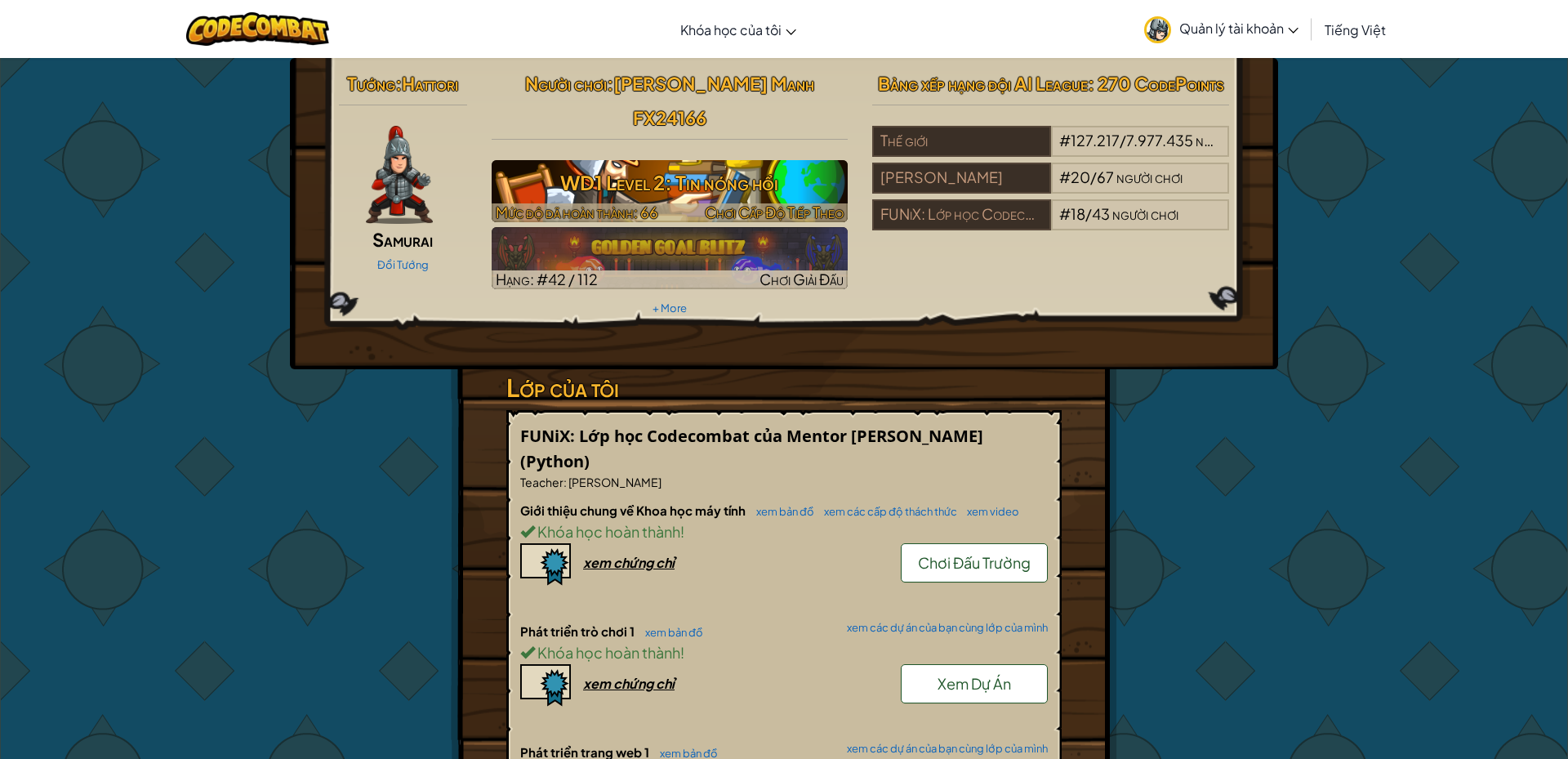
select select "vi"
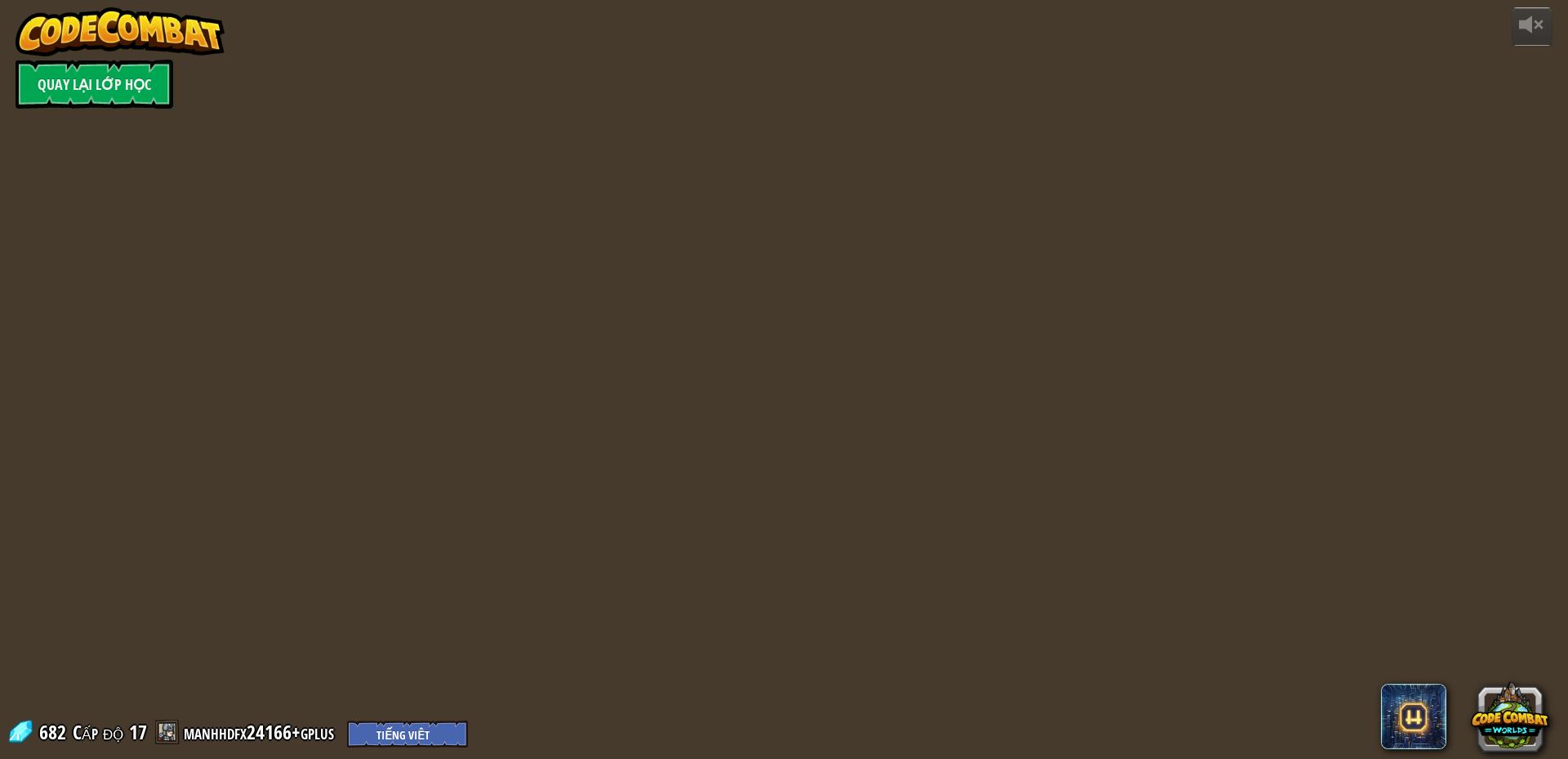
select select "vi"
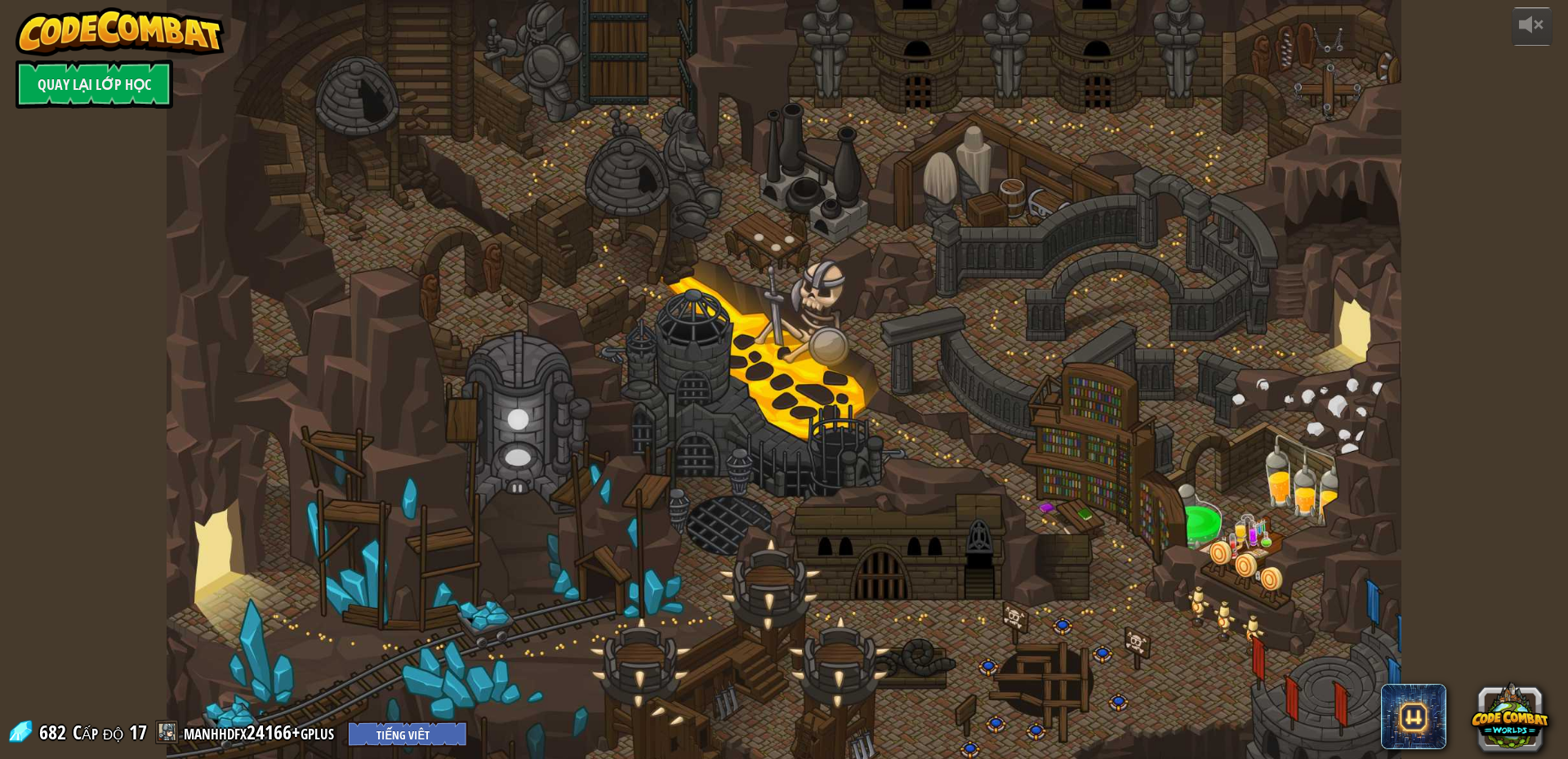
select select "vi"
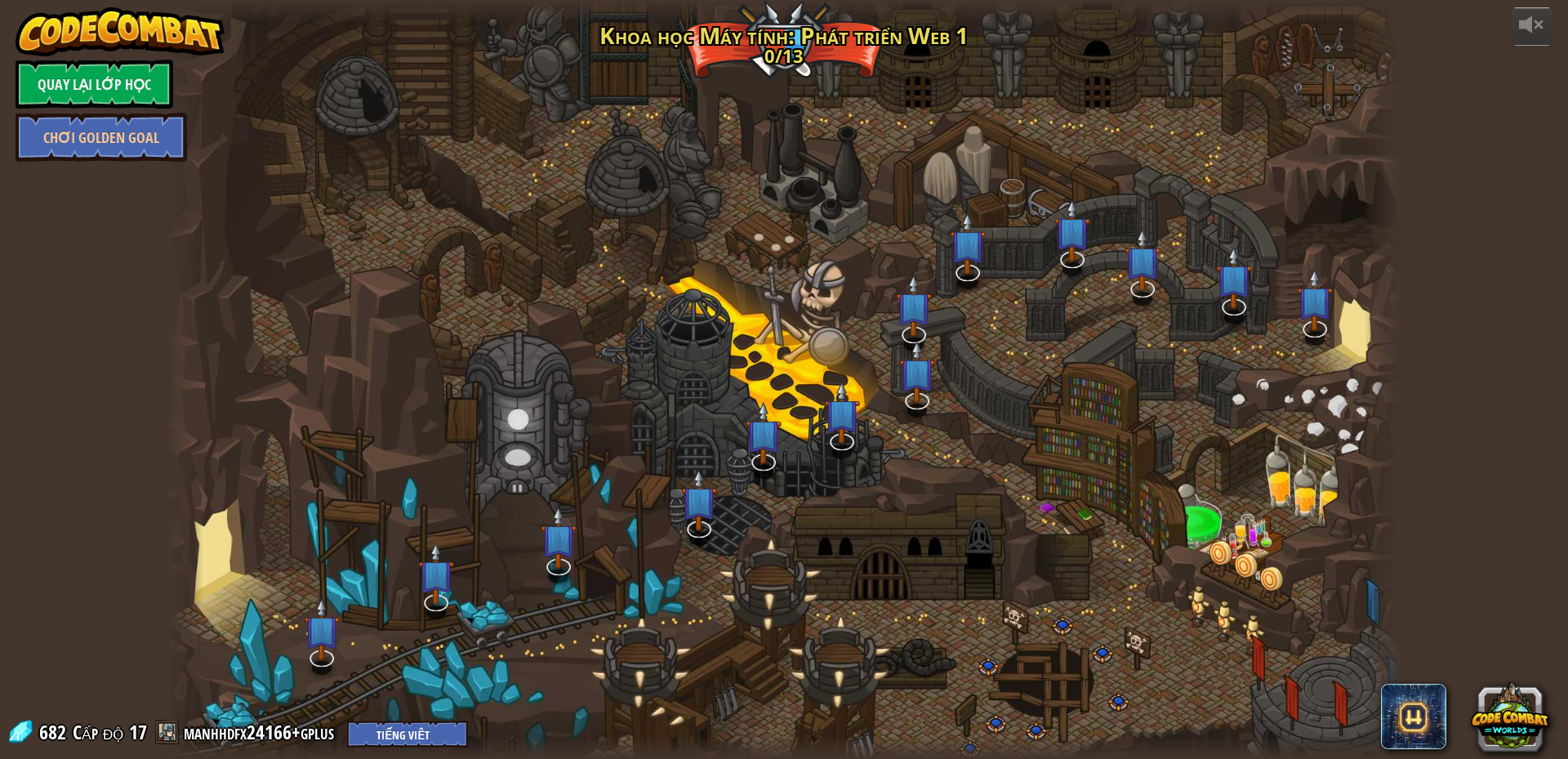
select select "vi"
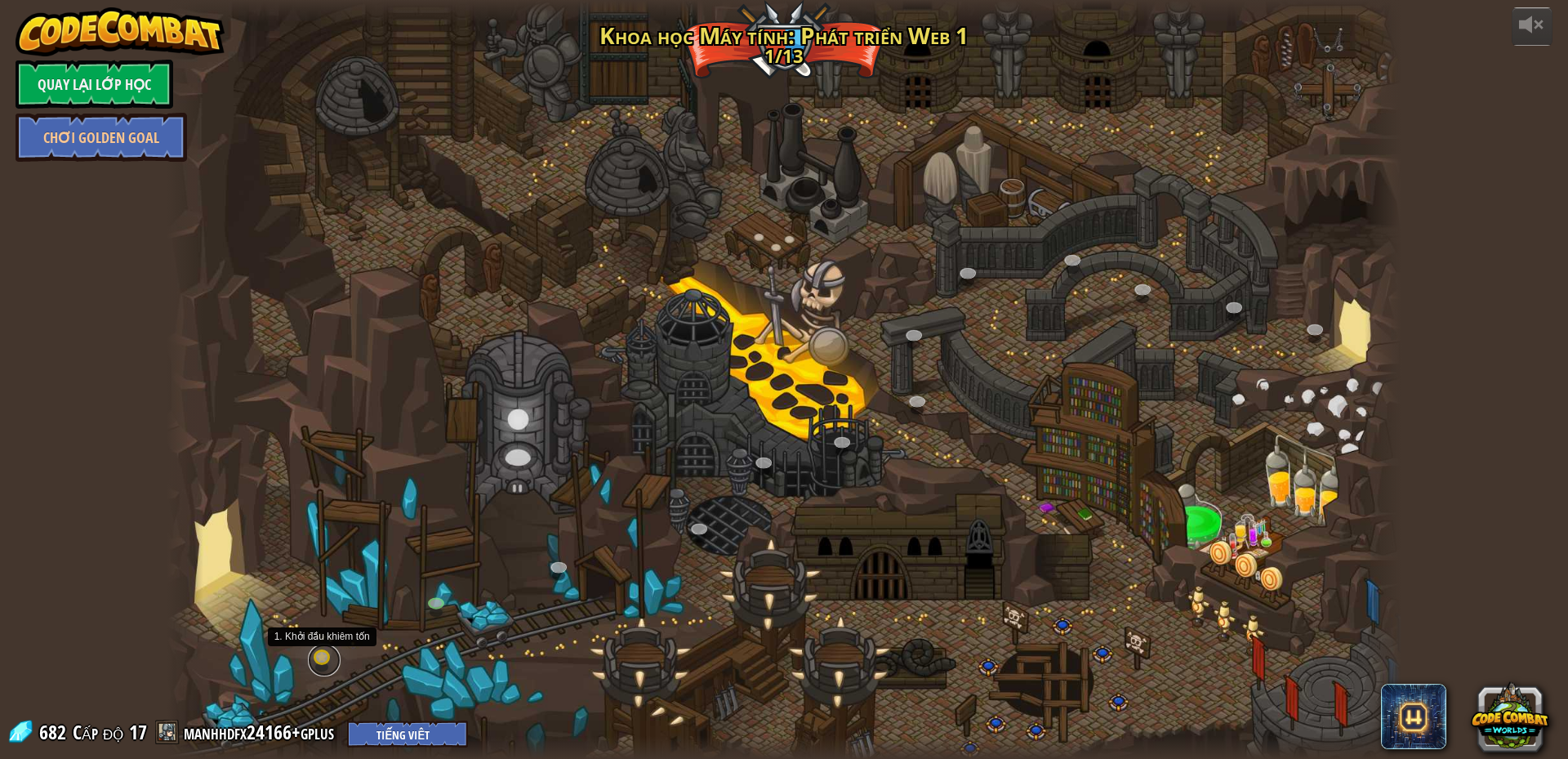
click at [323, 655] on link at bounding box center [324, 660] width 33 height 33
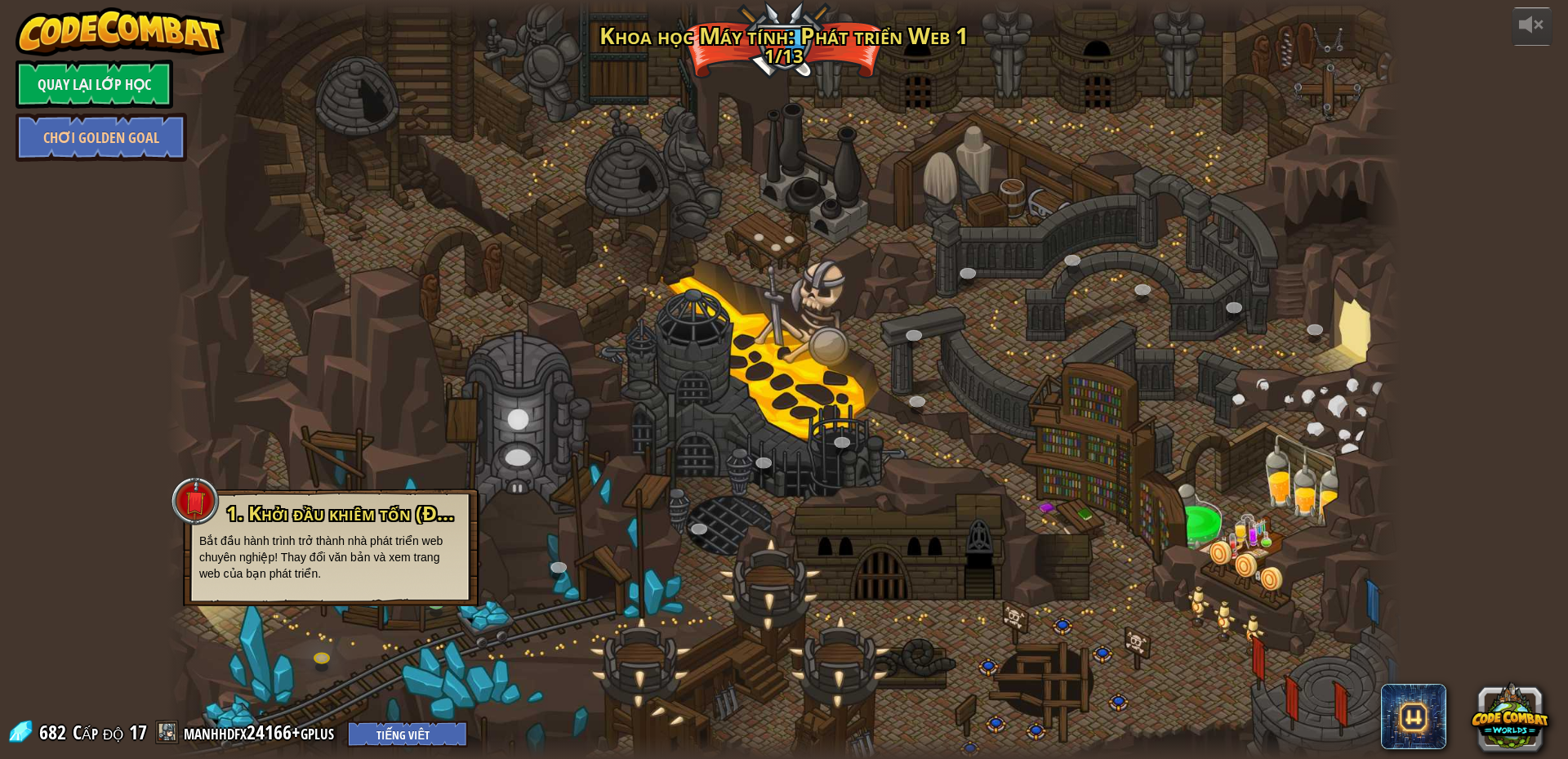
click at [331, 538] on p "Bắt đầu hành trình trở thành nhà phát triển web chuyên nghiệp! Thay đổi văn bản…" at bounding box center [330, 557] width 263 height 49
click at [107, 77] on link "Quay lại Lớp Học" at bounding box center [95, 84] width 158 height 49
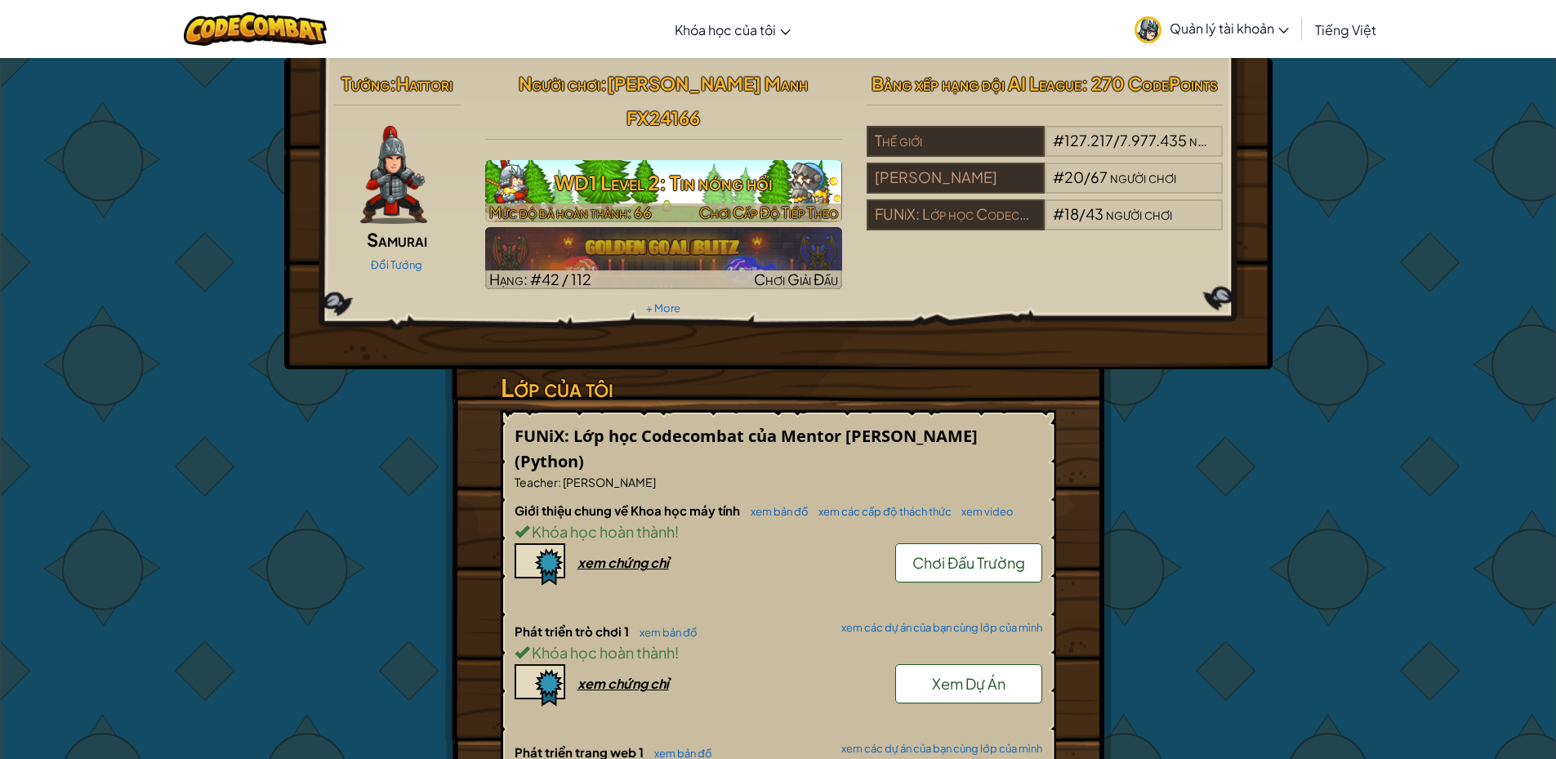
click at [687, 164] on h3 "WD1 Level 2: Tin nóng hổi" at bounding box center [663, 182] width 357 height 37
select select "vi"
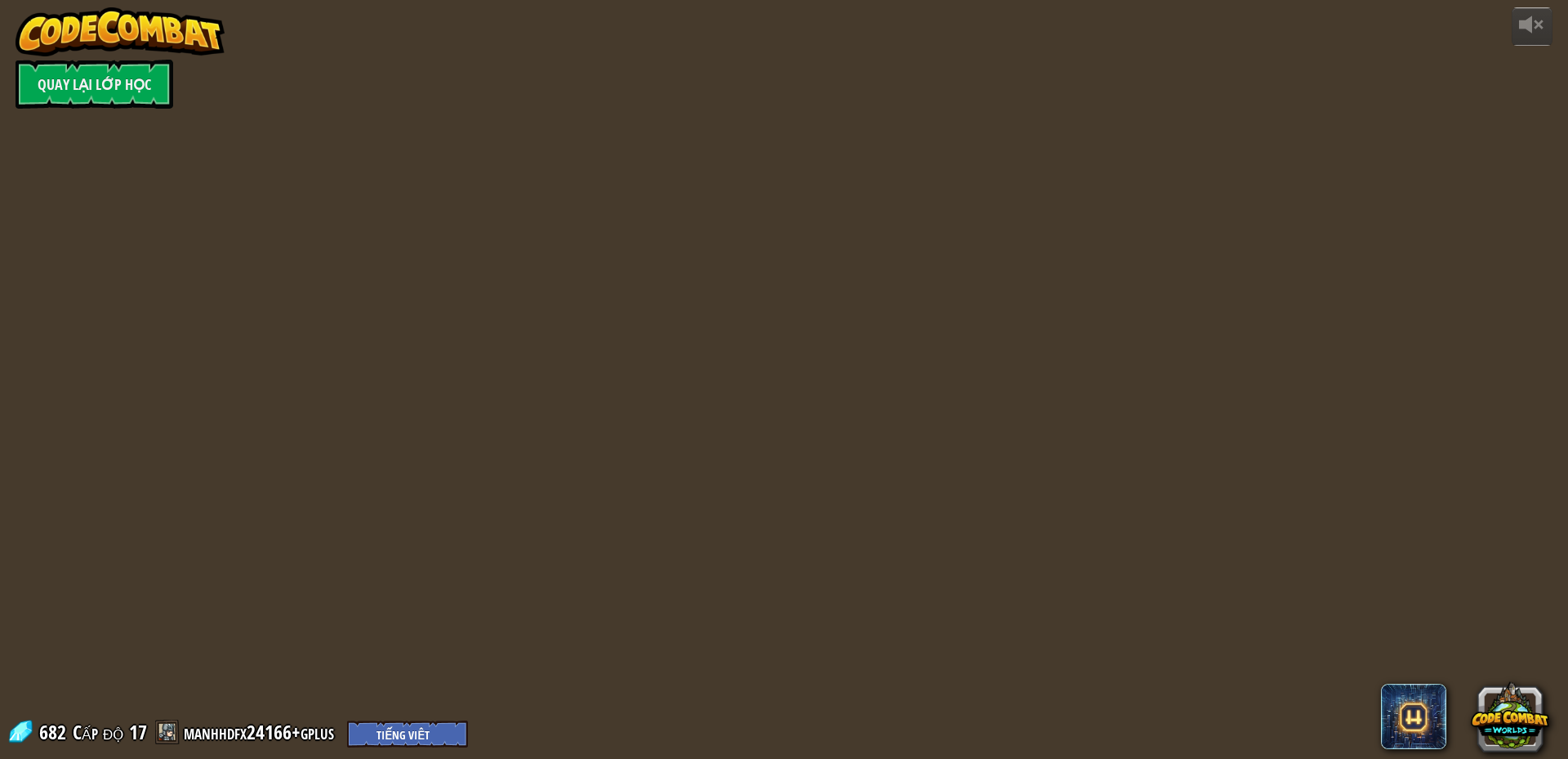
select select "vi"
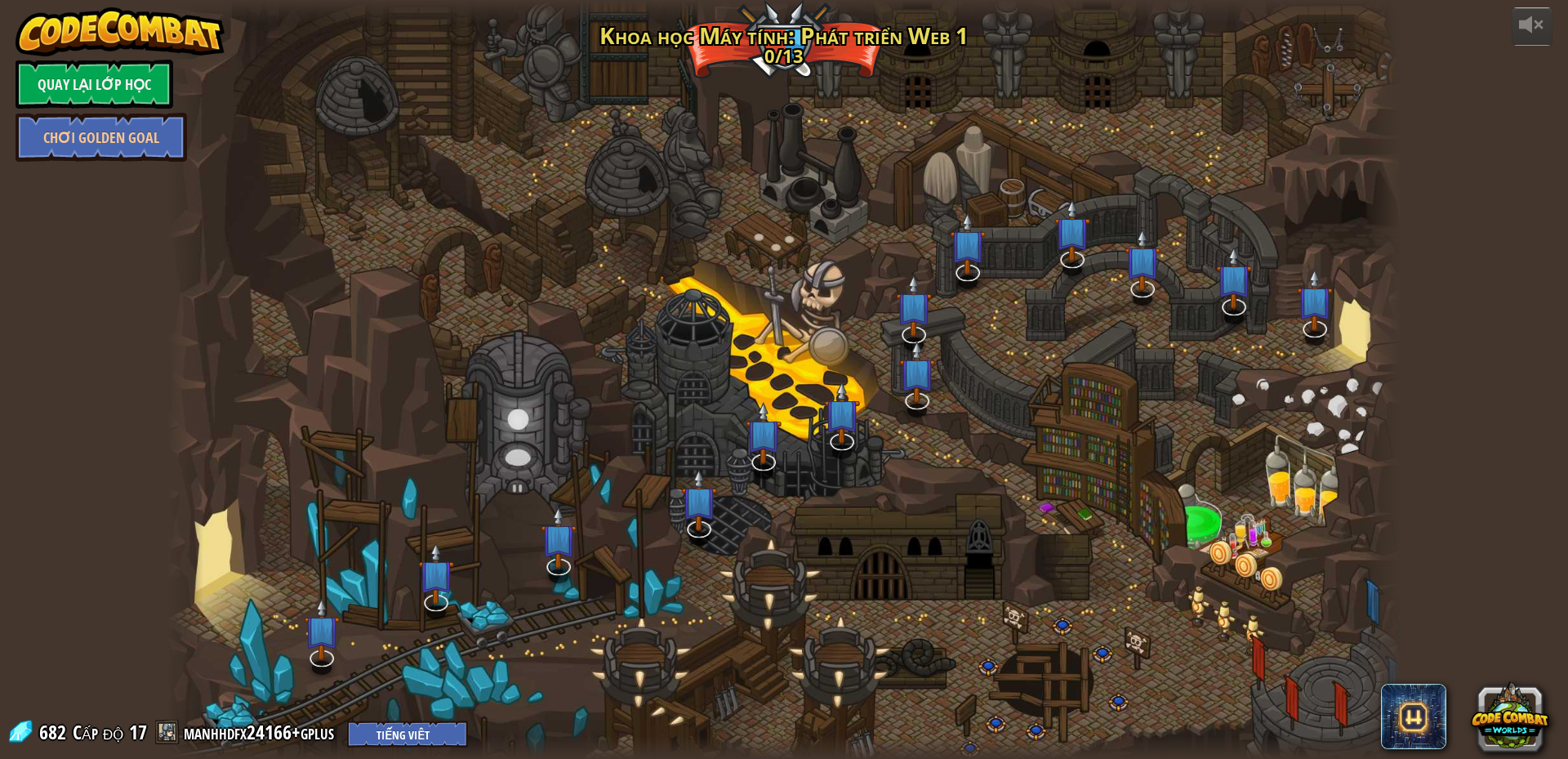
select select "vi"
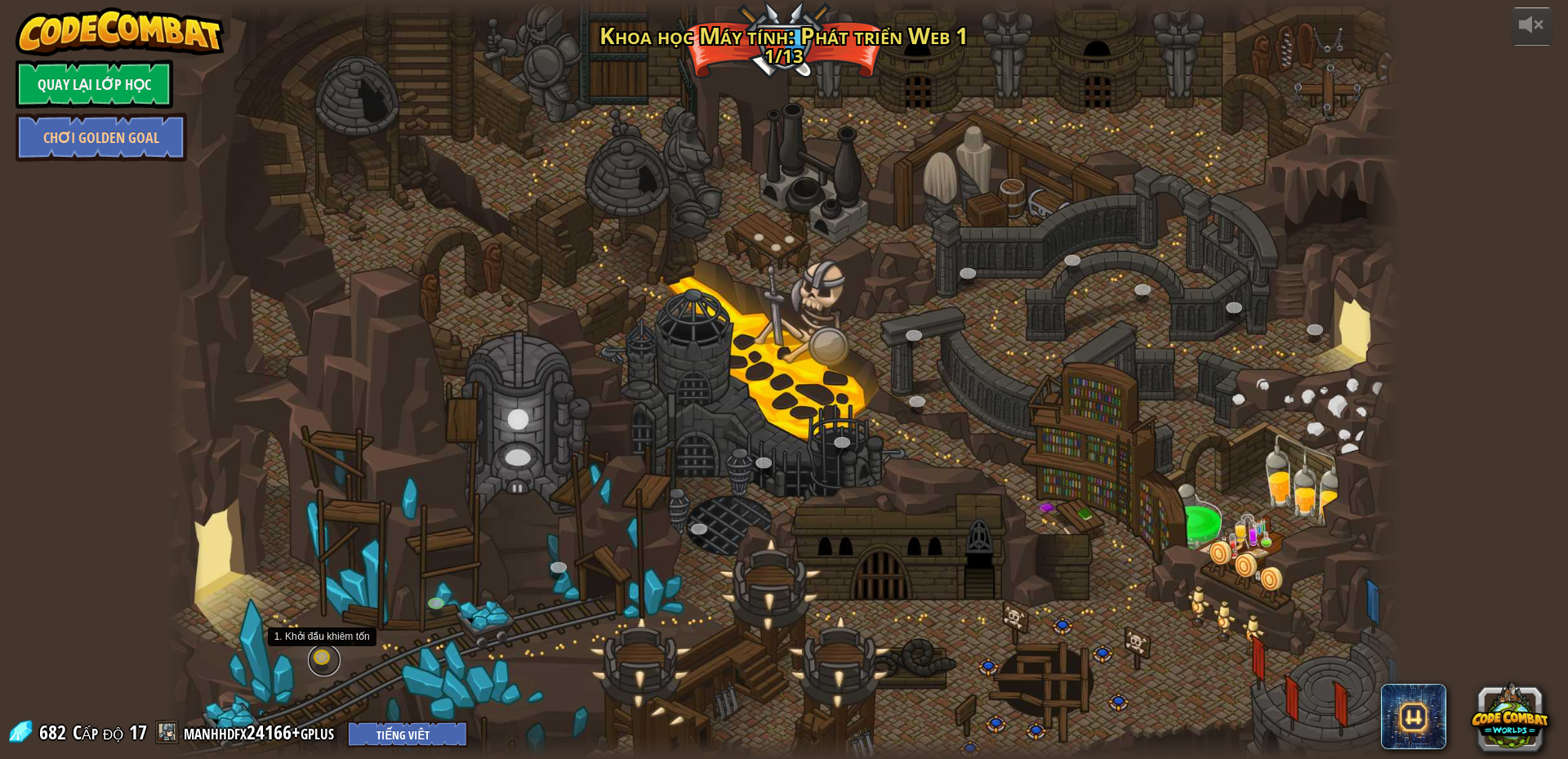
click at [326, 654] on link at bounding box center [324, 660] width 33 height 33
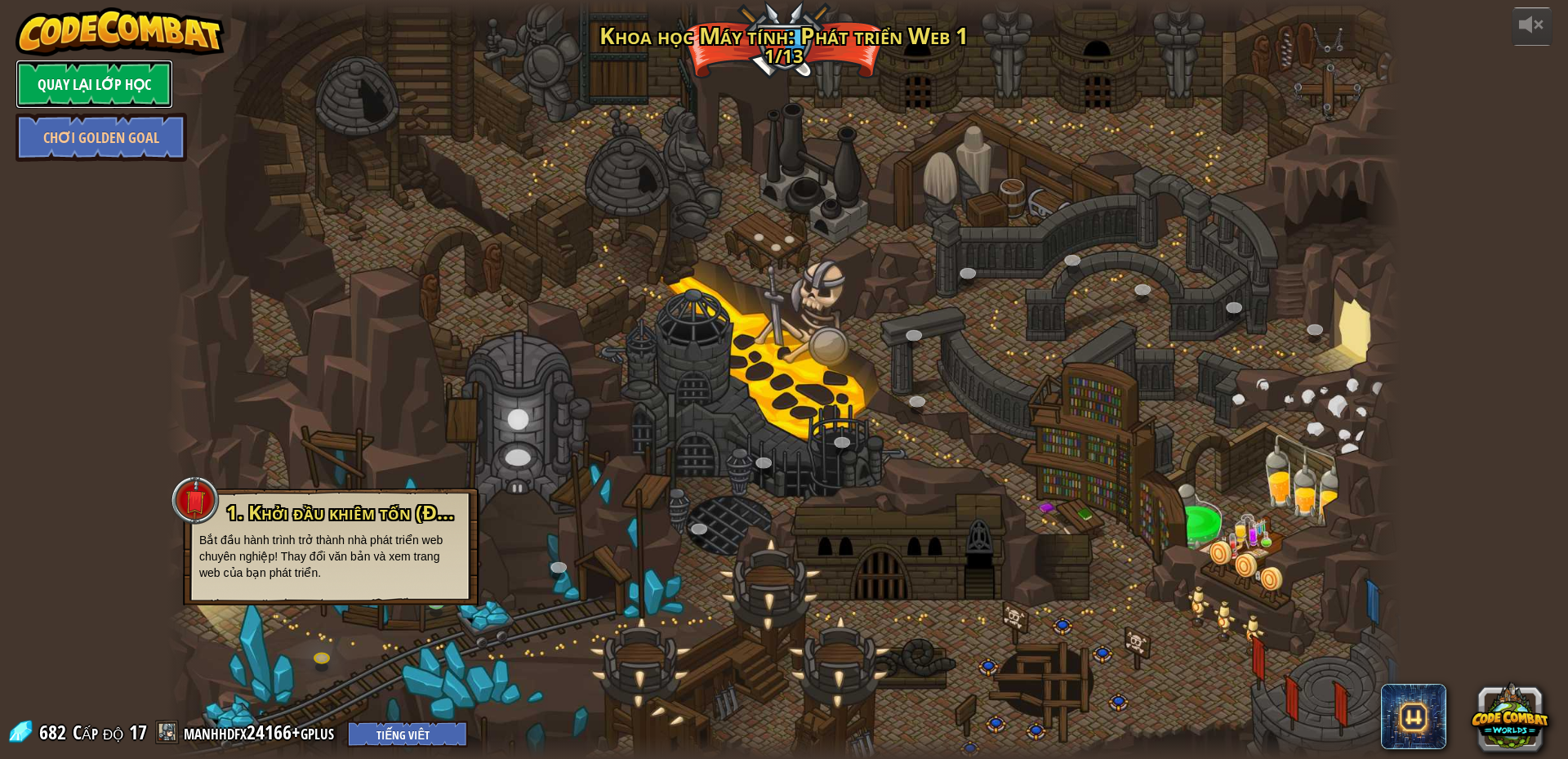
click at [98, 90] on link "Quay lại Lớp Học" at bounding box center [95, 84] width 158 height 49
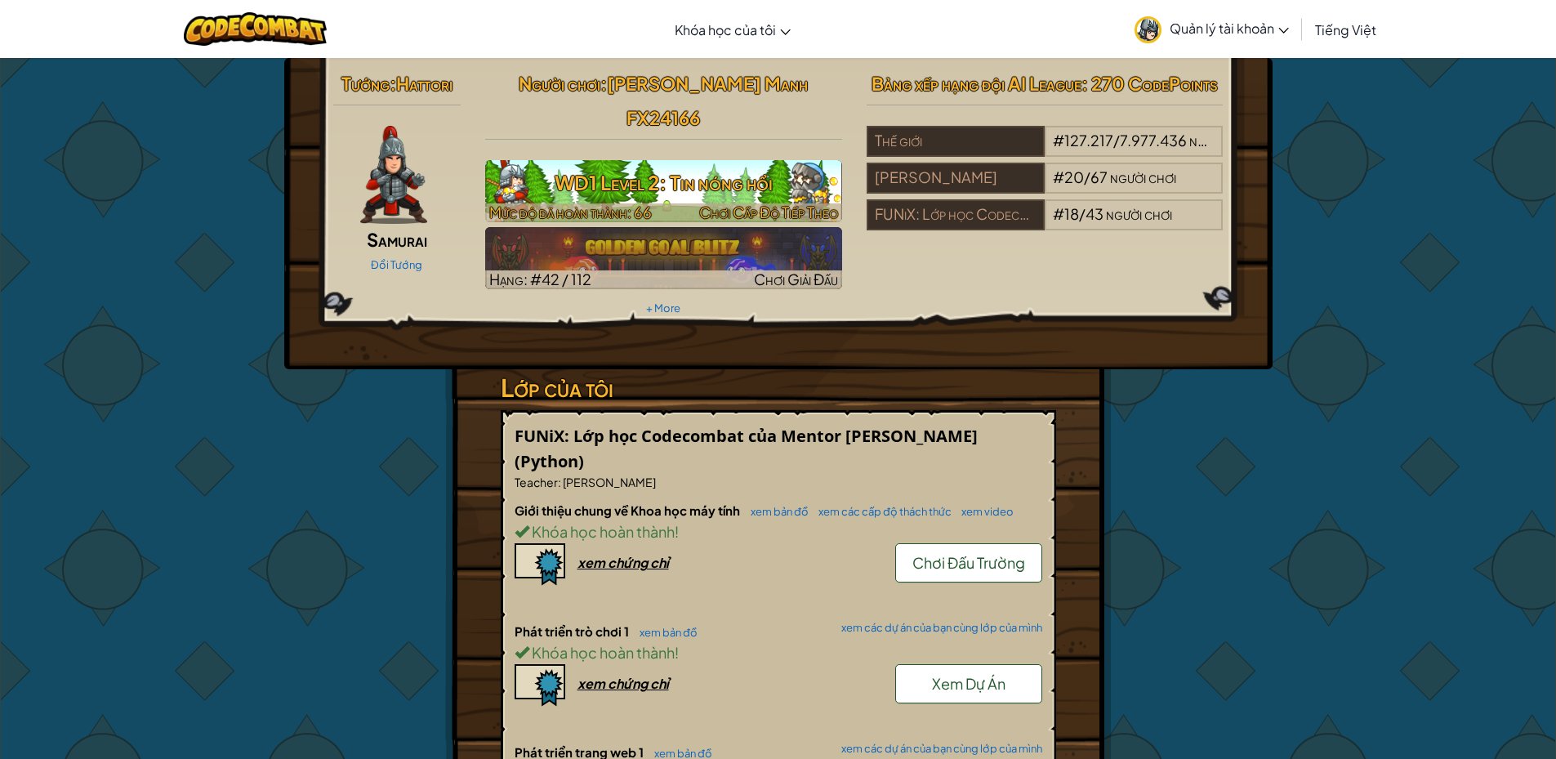
click at [731, 160] on img at bounding box center [663, 191] width 357 height 62
select select "vi"
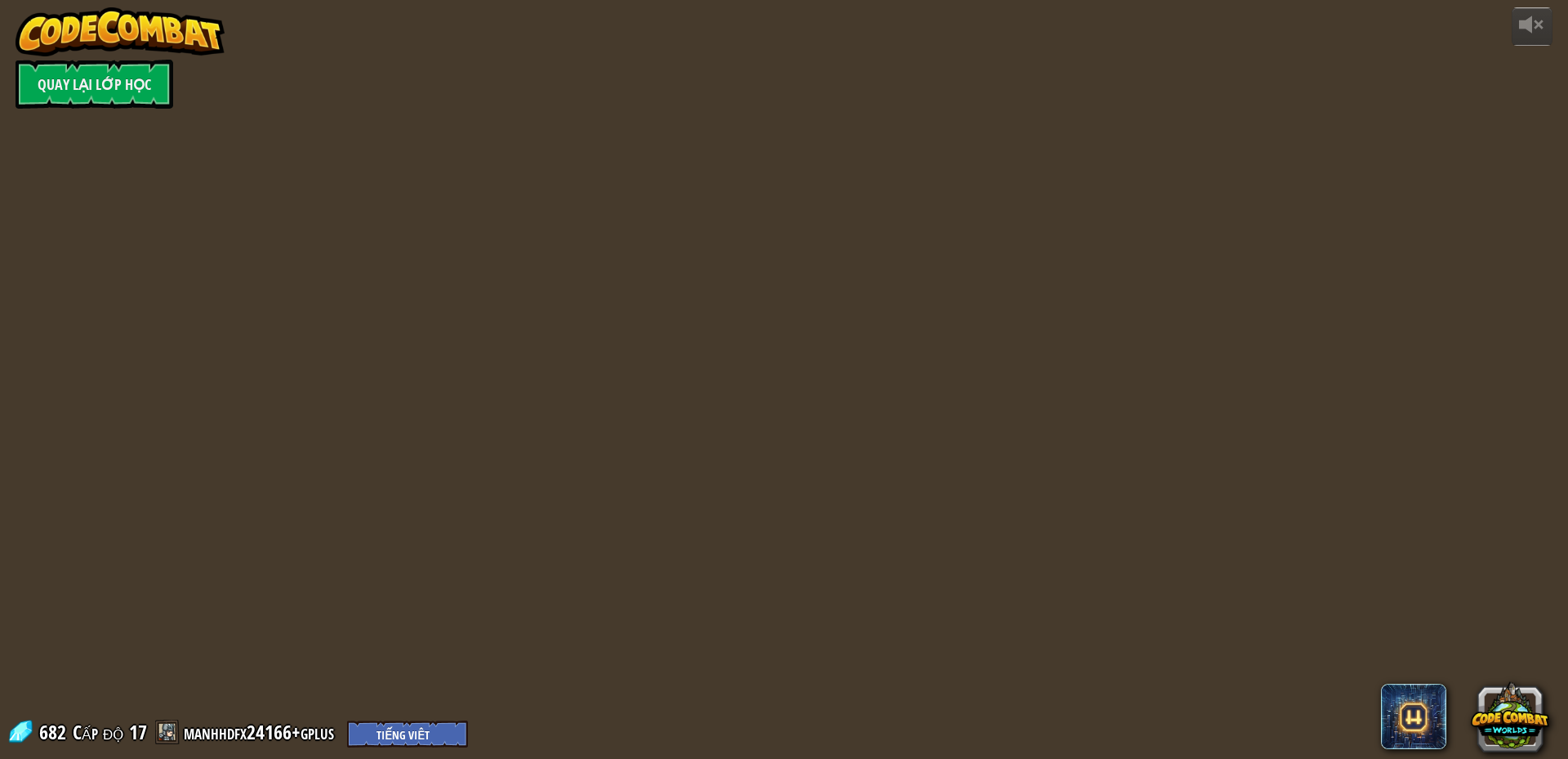
select select "vi"
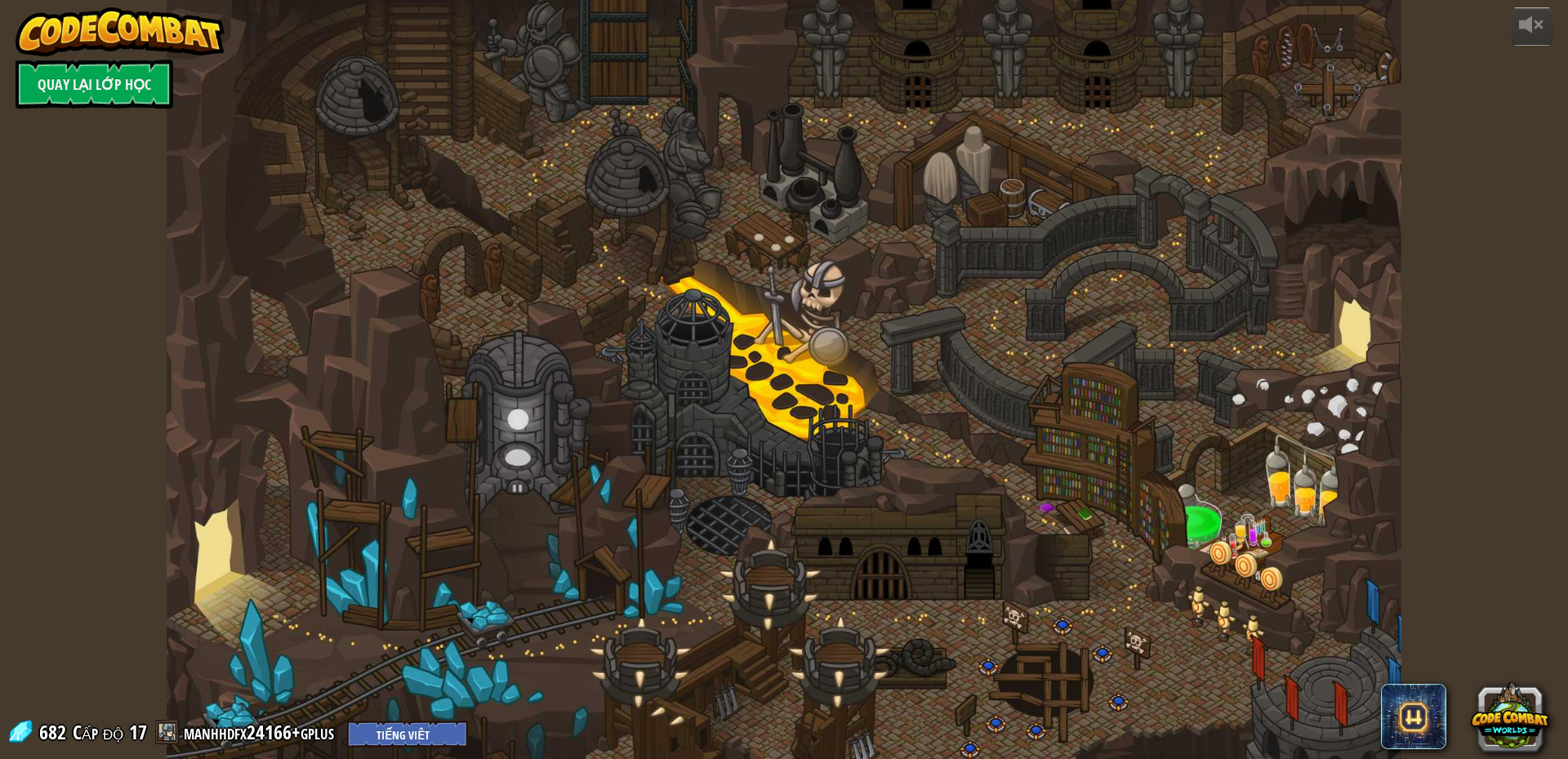
click at [284, 623] on div at bounding box center [784, 379] width 1234 height 759
drag, startPoint x: 261, startPoint y: 588, endPoint x: 96, endPoint y: 164, distance: 455.0
click at [91, 176] on div "powered by Quay lại Lớp Học 682 Cấp độ 17 manhhdfx24166+gplus English ([GEOGRAP…" at bounding box center [784, 379] width 1568 height 759
select select "vi"
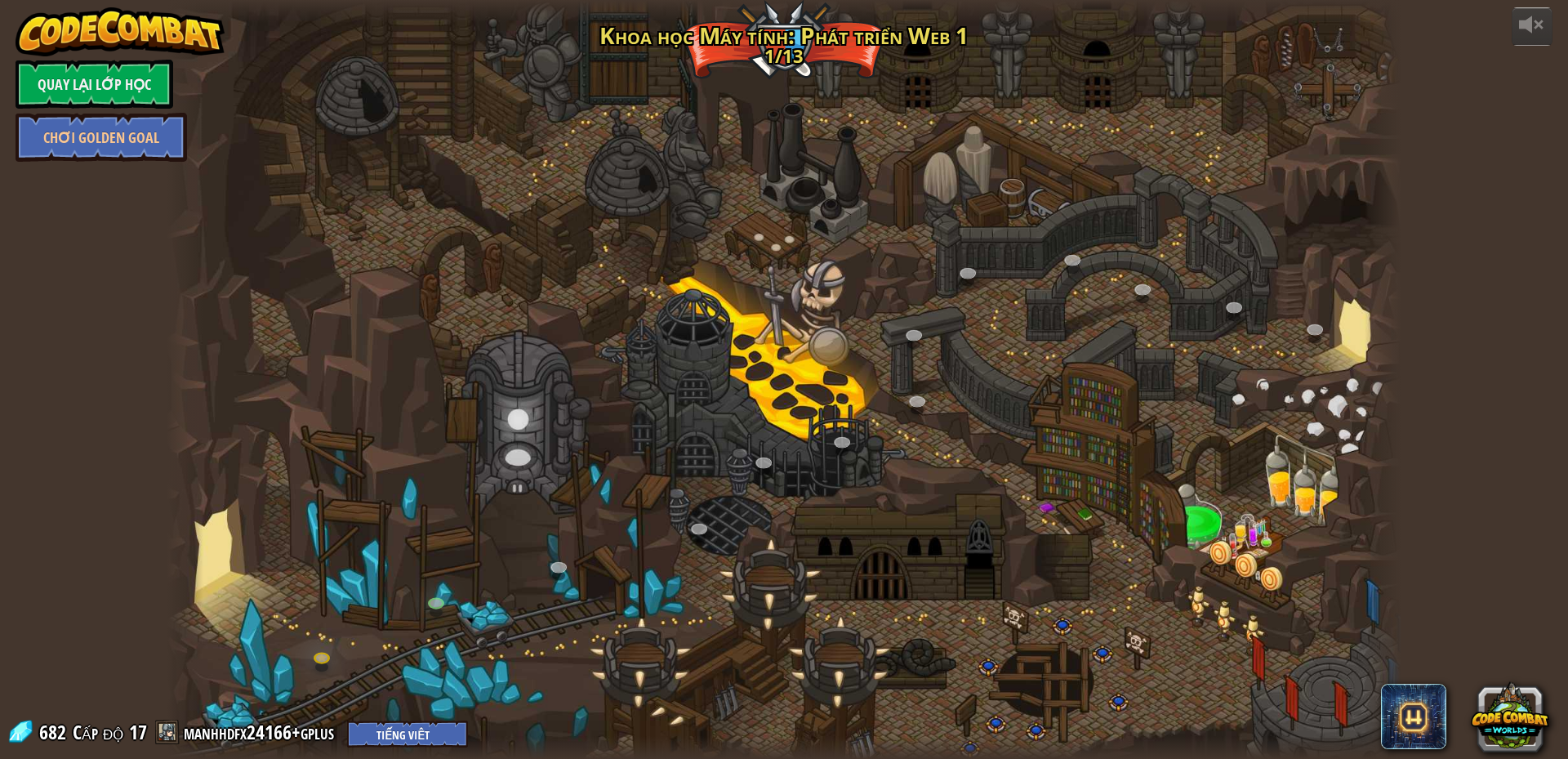
select select "vi"
